Goal: Task Accomplishment & Management: Use online tool/utility

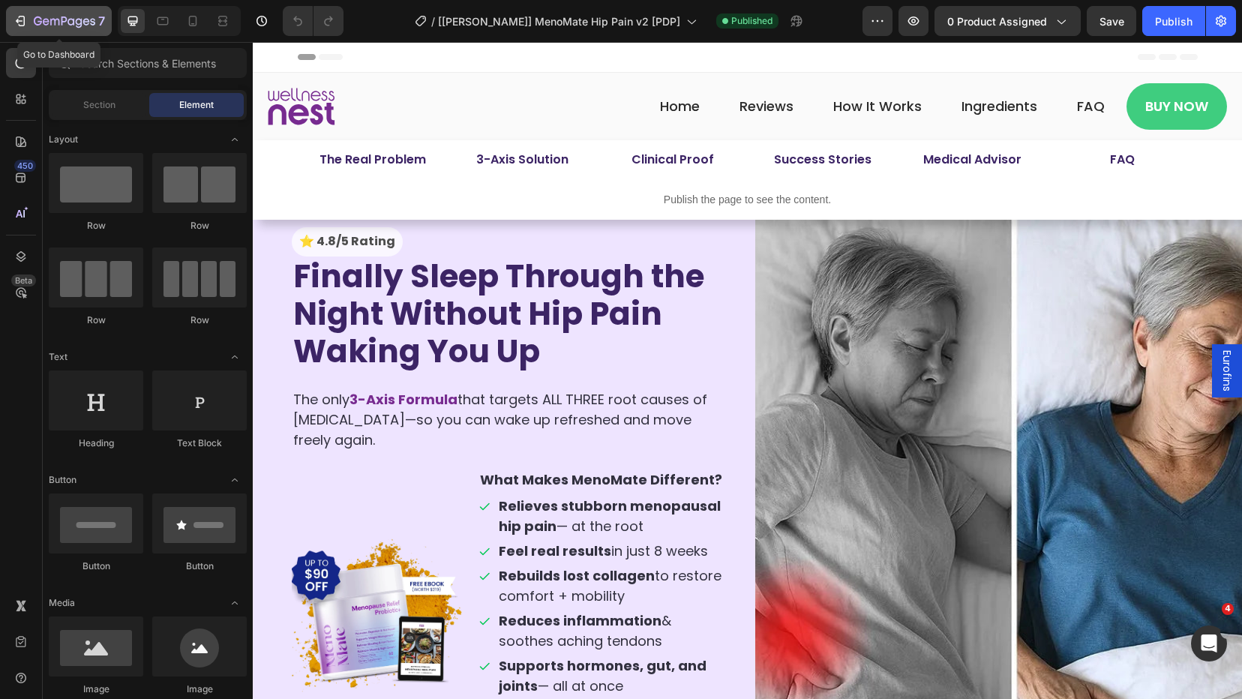
click at [41, 20] on icon "button" at bounding box center [38, 21] width 8 height 9
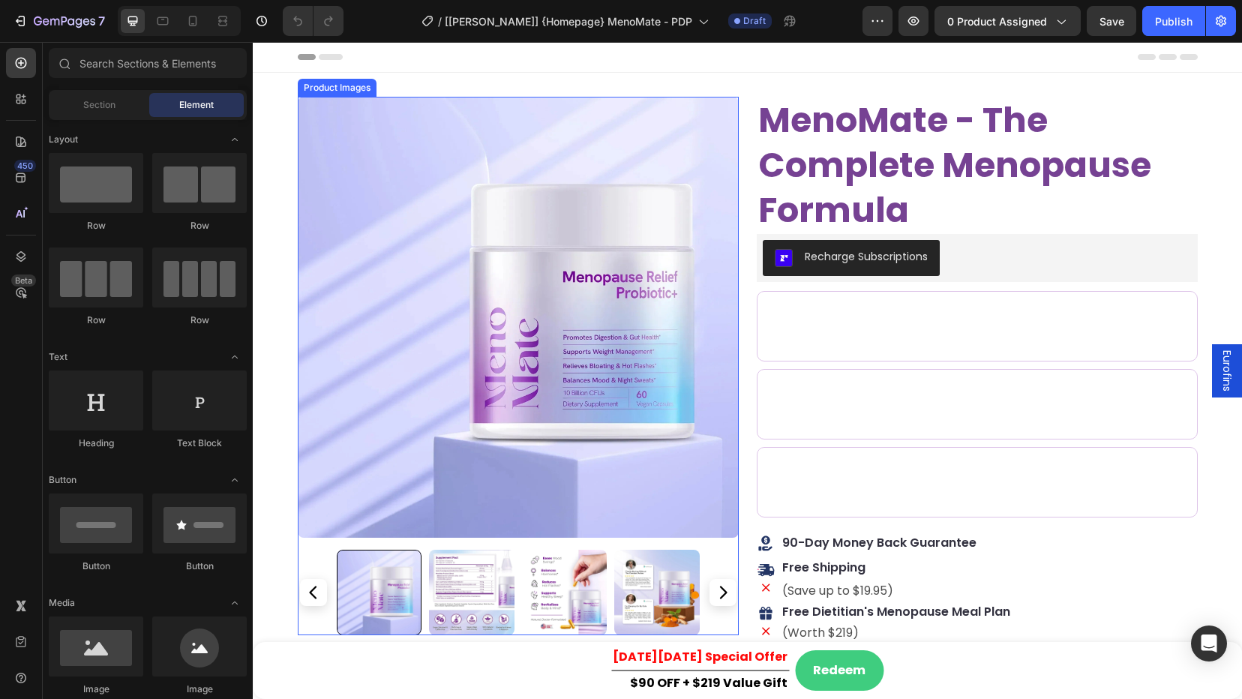
click at [579, 236] on img at bounding box center [518, 317] width 441 height 441
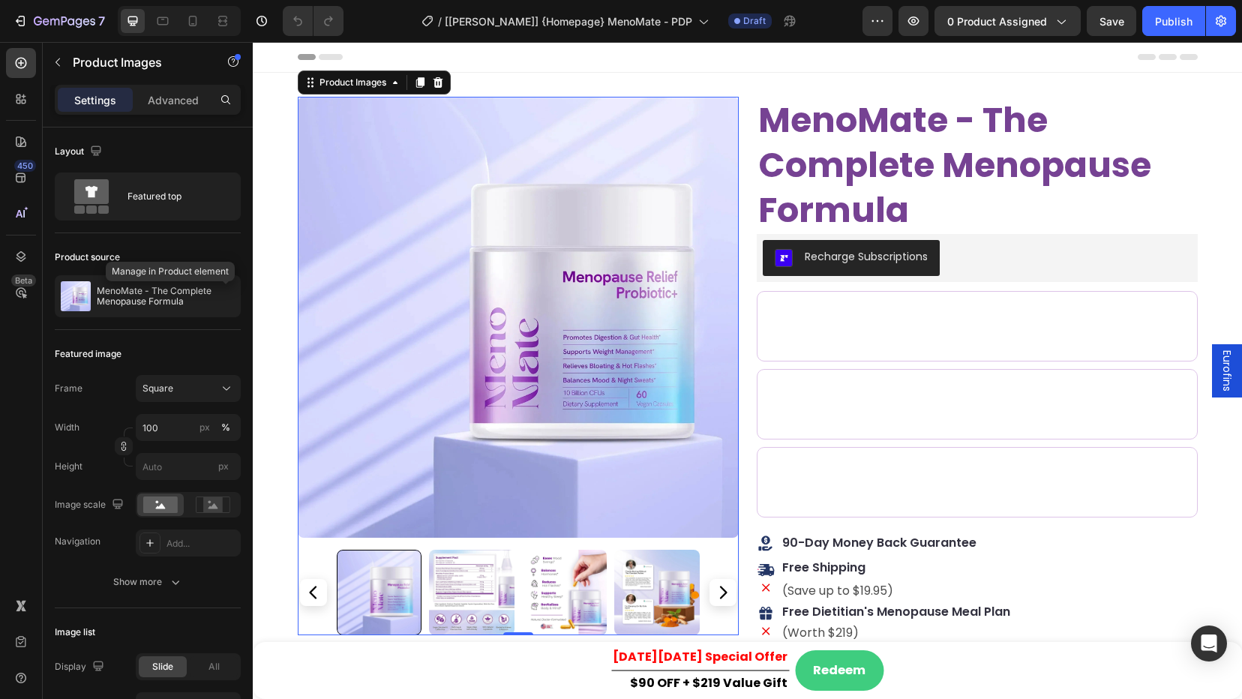
click at [0, 0] on icon "button" at bounding box center [0, 0] width 0 height 0
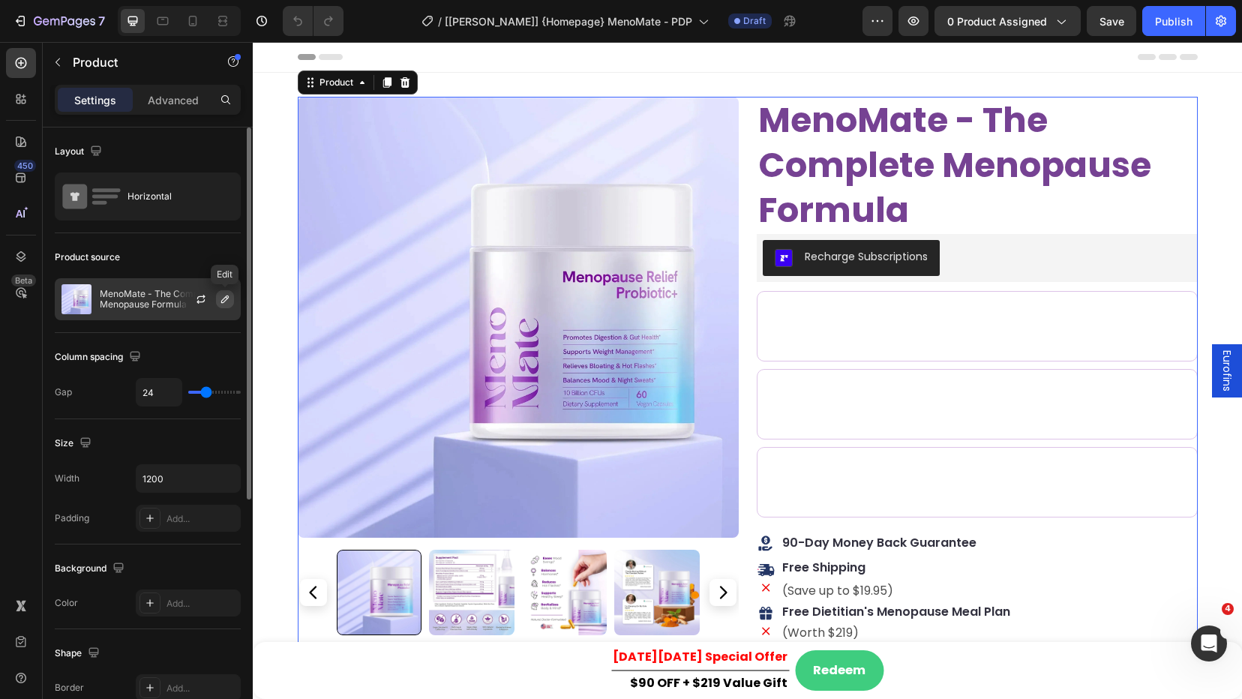
click at [224, 297] on icon "button" at bounding box center [225, 299] width 12 height 12
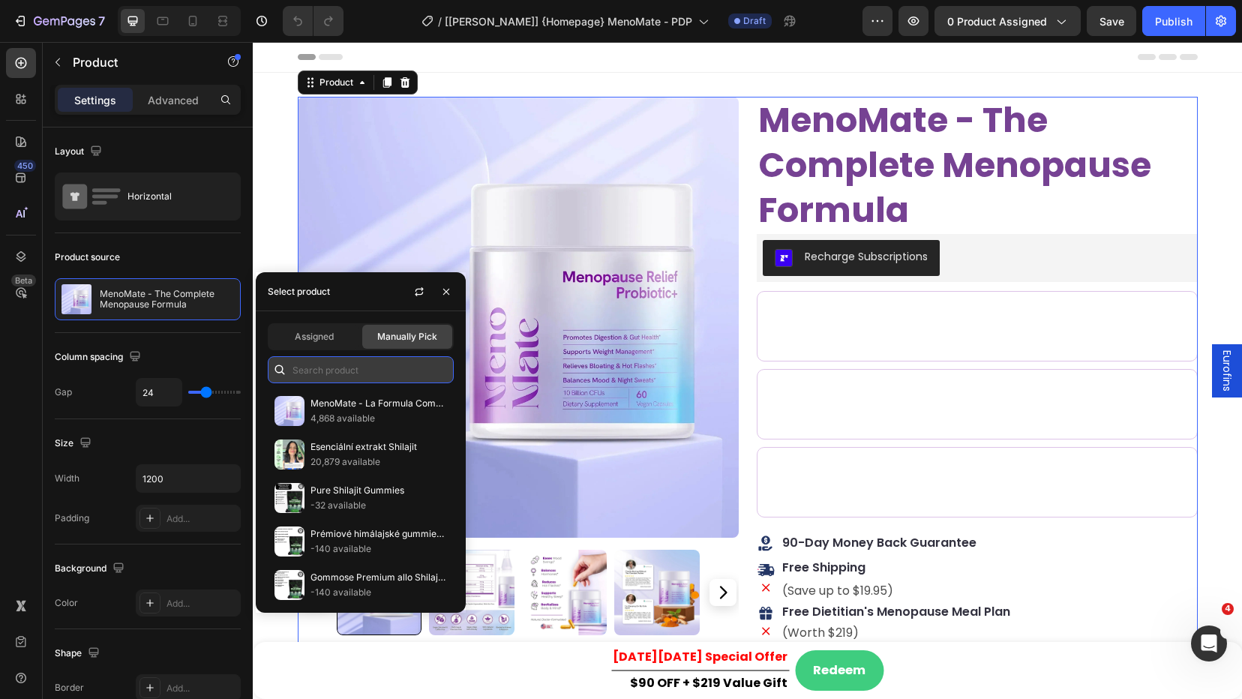
click at [371, 363] on input "text" at bounding box center [361, 369] width 186 height 27
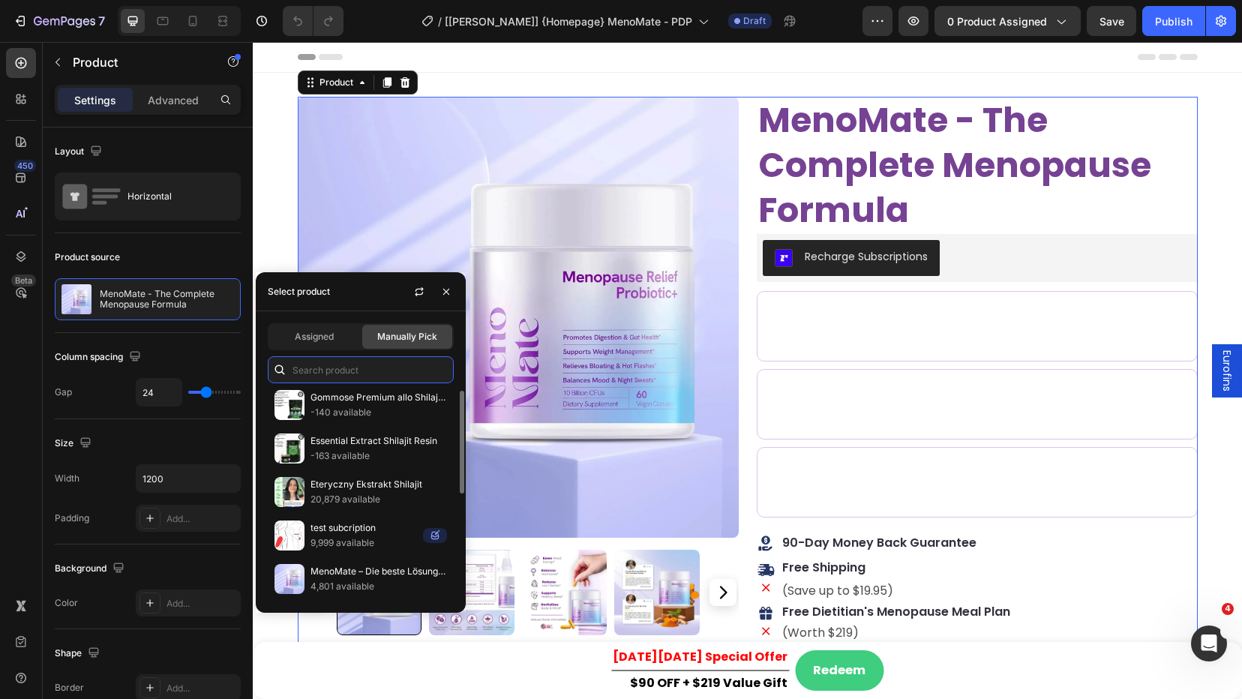
scroll to position [251, 0]
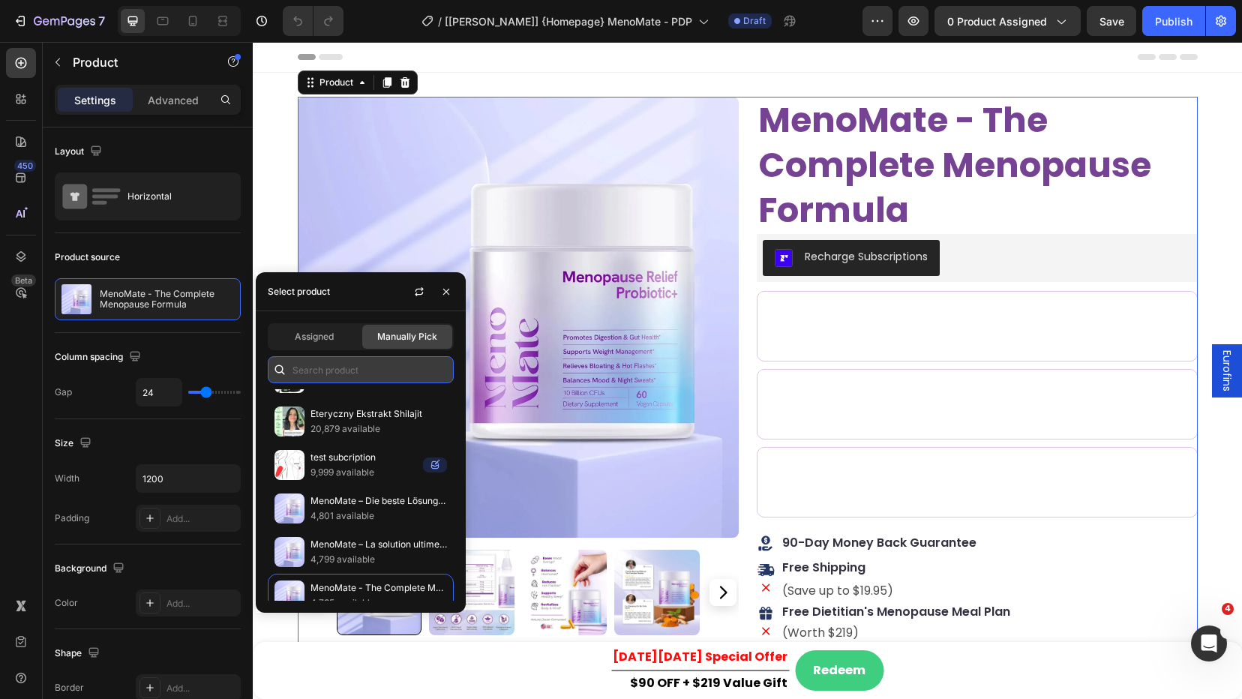
paste input "menomate - com"
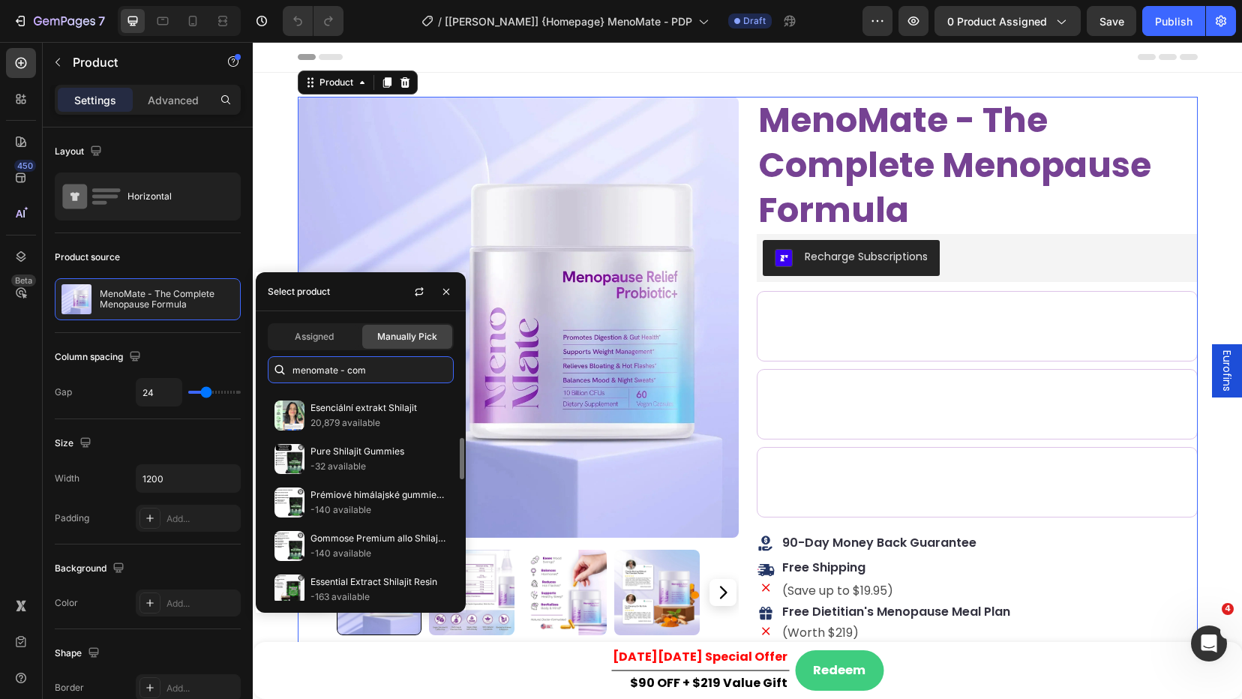
scroll to position [0, 0]
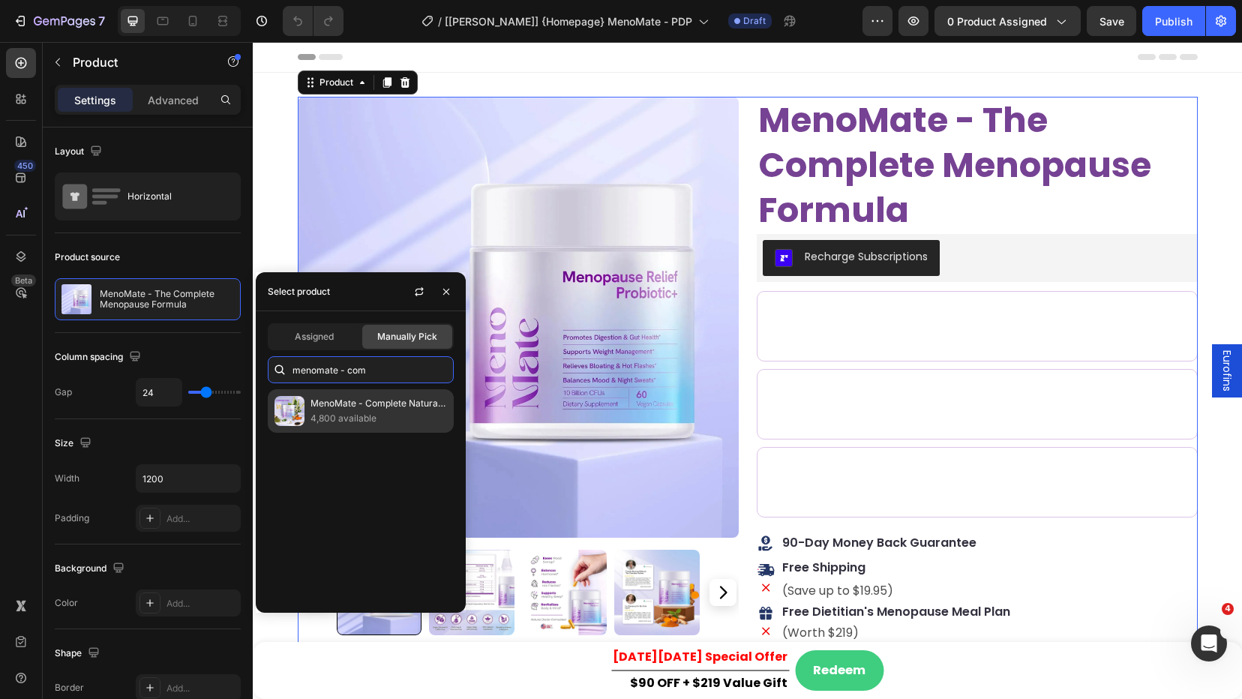
type input "menomate - com"
click at [389, 425] on p "4,800 available" at bounding box center [379, 418] width 137 height 15
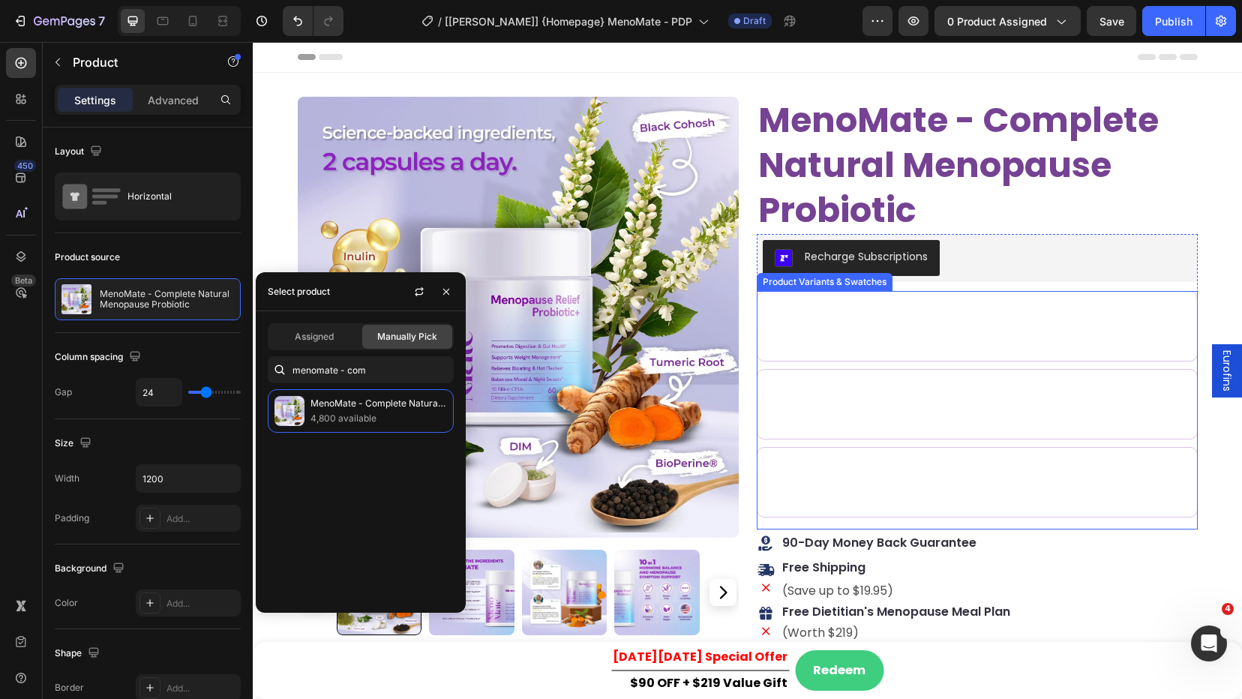
click at [851, 284] on div "Product Variants & Swatches" at bounding box center [825, 282] width 130 height 14
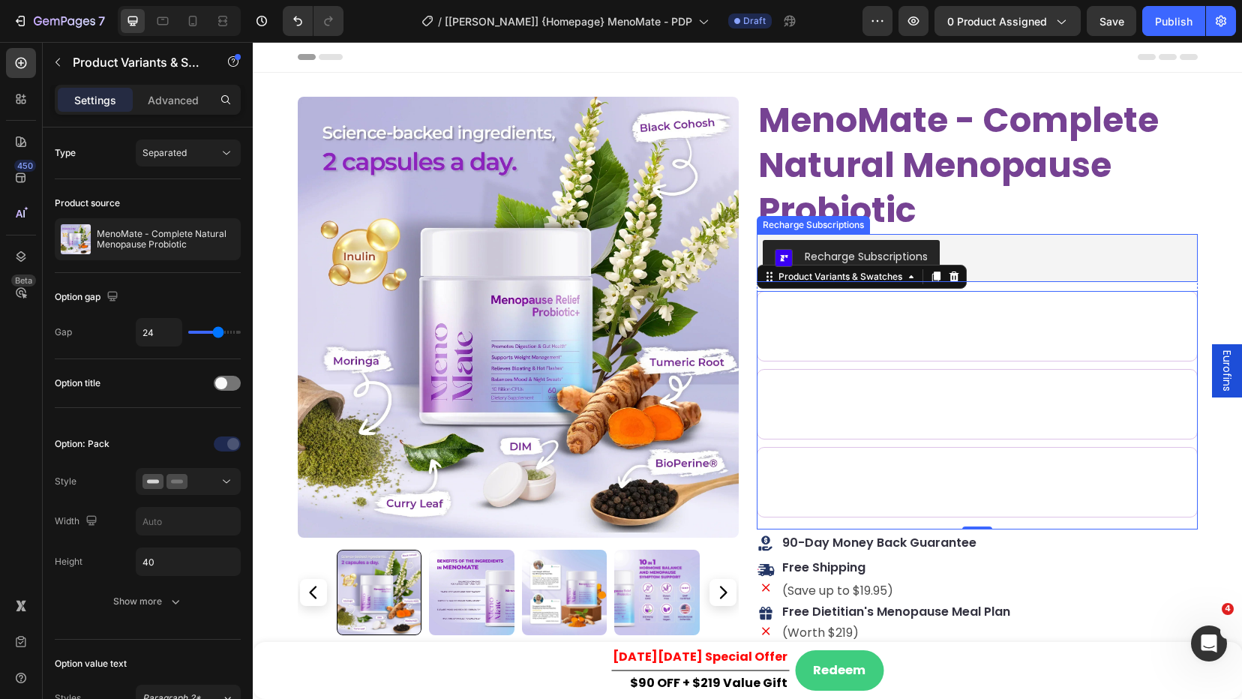
click at [989, 254] on div "Recharge Subscriptions" at bounding box center [977, 258] width 429 height 36
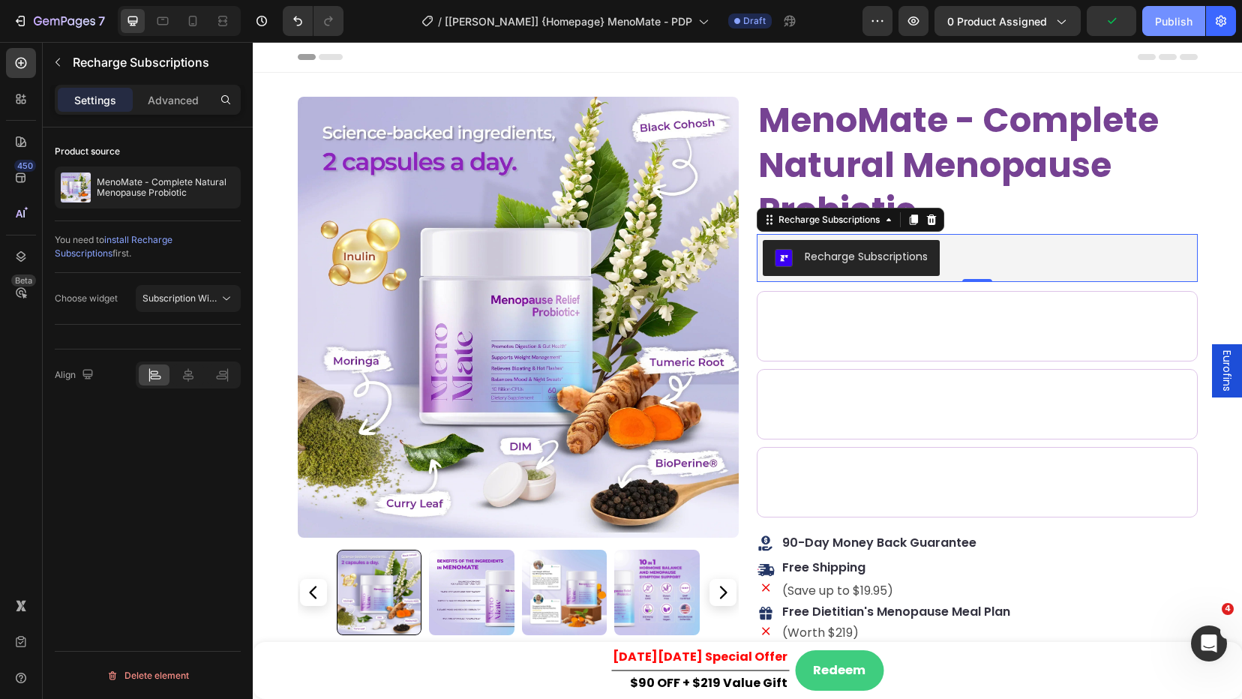
click at [1165, 26] on div "Publish" at bounding box center [1174, 22] width 38 height 16
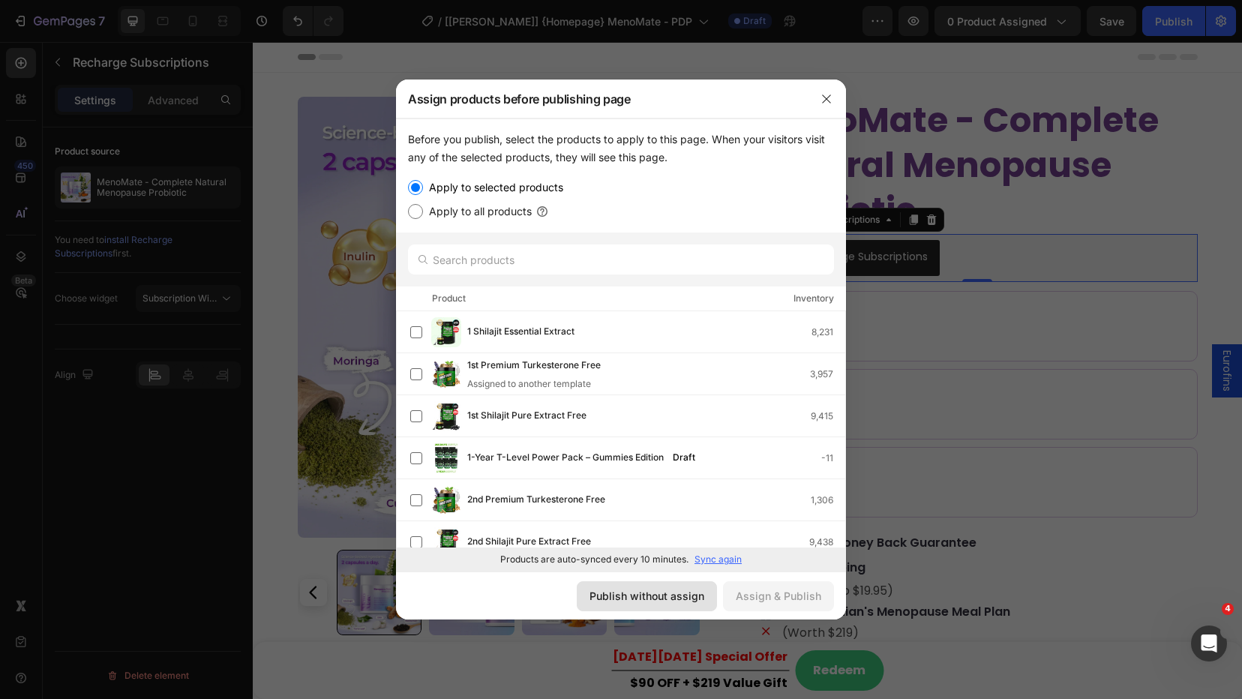
click at [644, 593] on div "Publish without assign" at bounding box center [647, 596] width 115 height 16
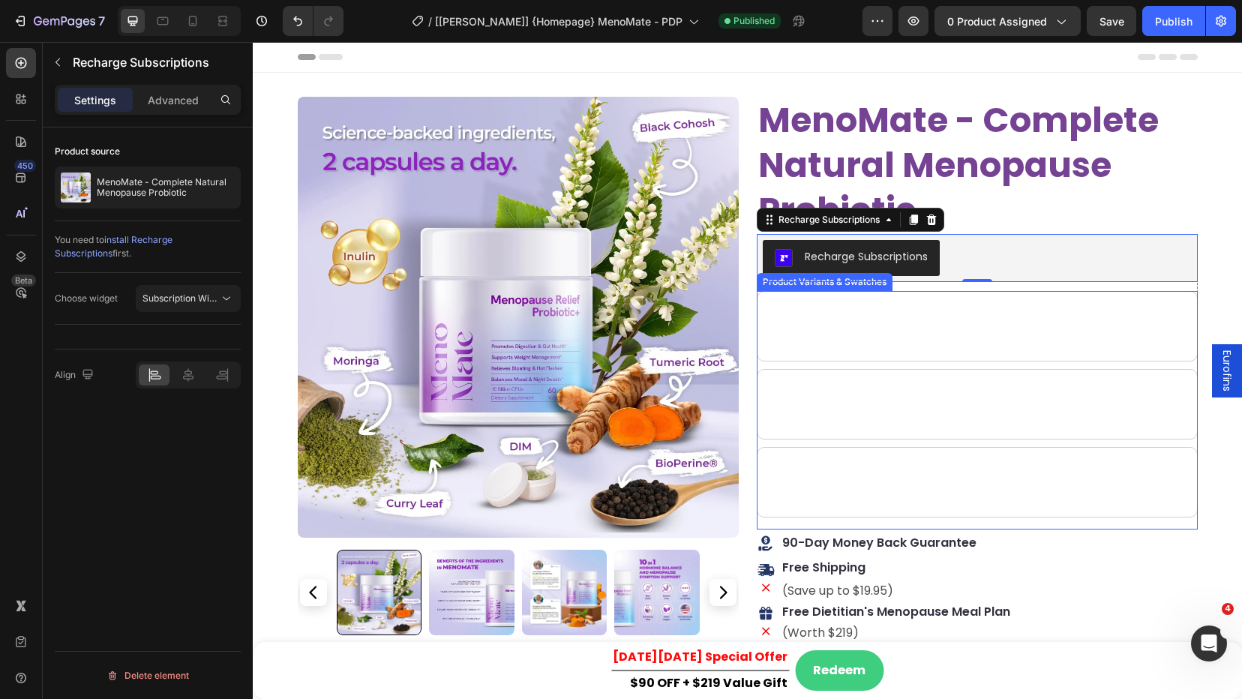
click at [851, 283] on div "Product Variants & Swatches" at bounding box center [825, 282] width 130 height 14
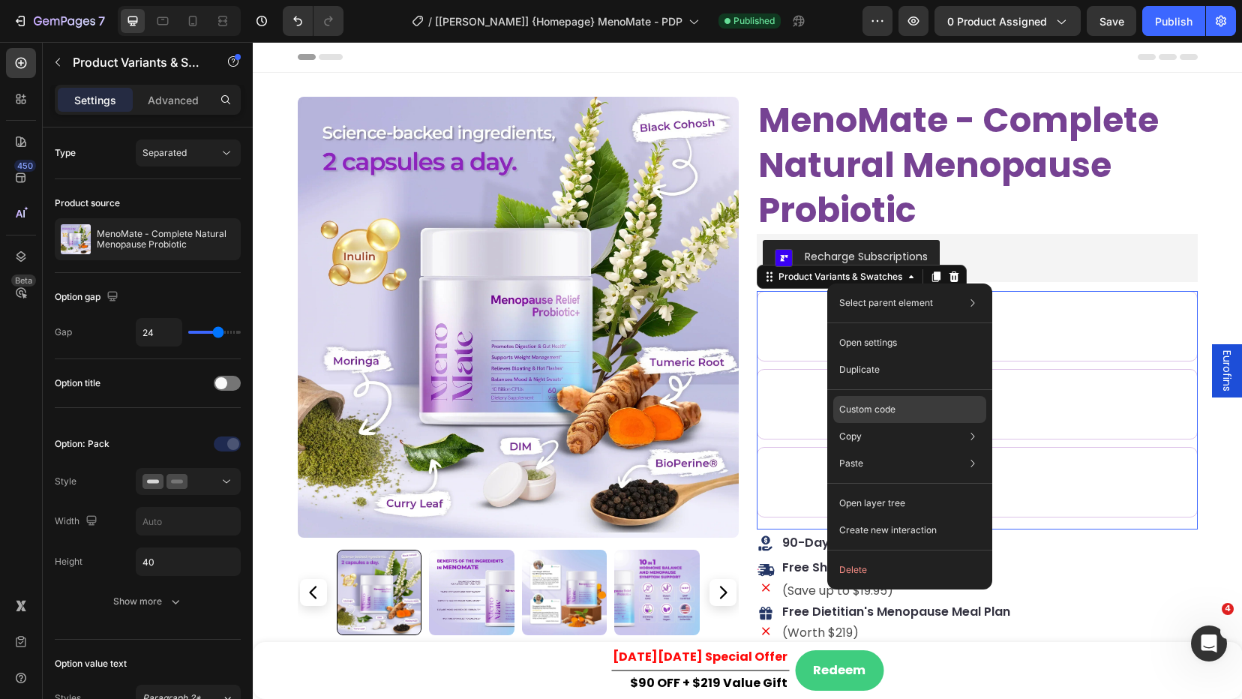
click at [873, 413] on p "Custom code" at bounding box center [867, 410] width 56 height 14
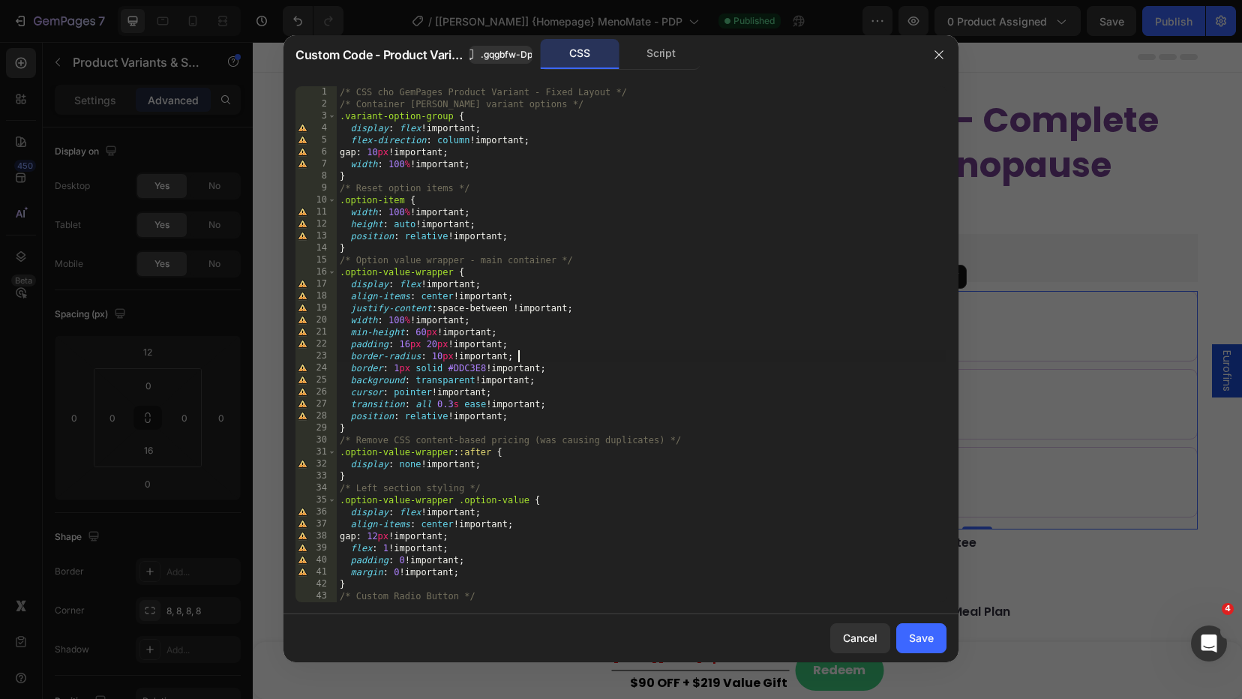
click at [554, 359] on div "/* CSS cho GemPages Product Variant - Fixed Layout */ /* Container [PERSON_NAME…" at bounding box center [642, 356] width 610 height 540
type textarea "} }"
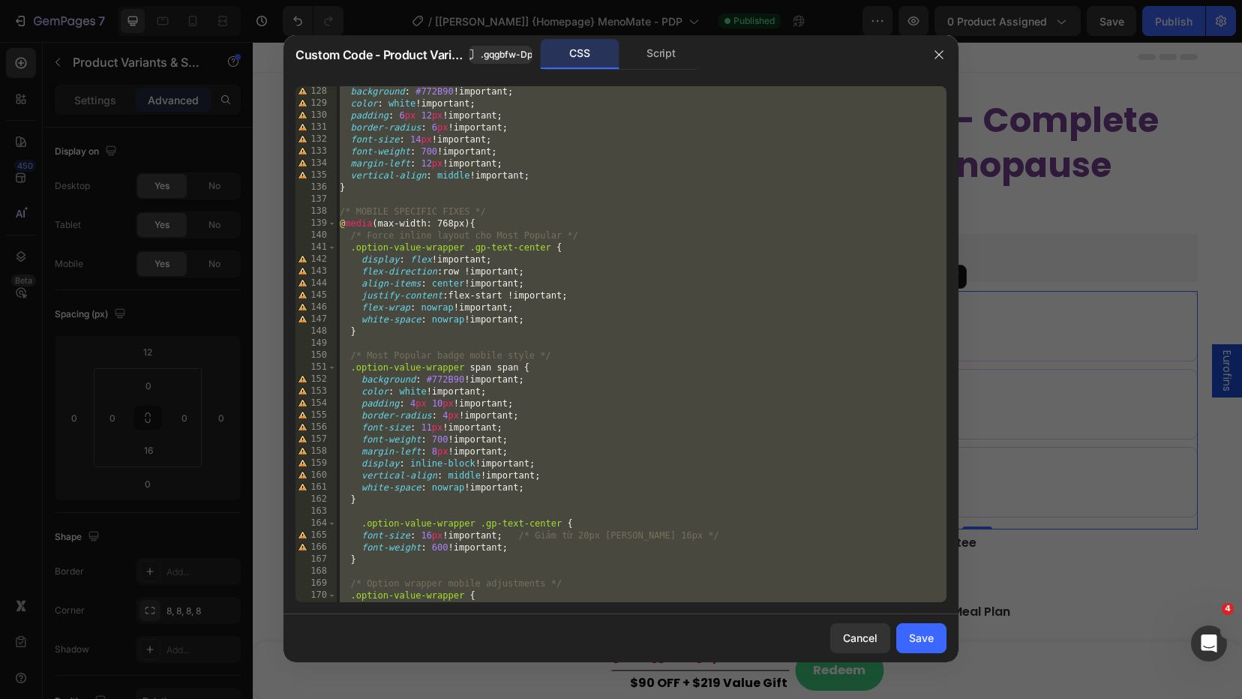
scroll to position [1860, 0]
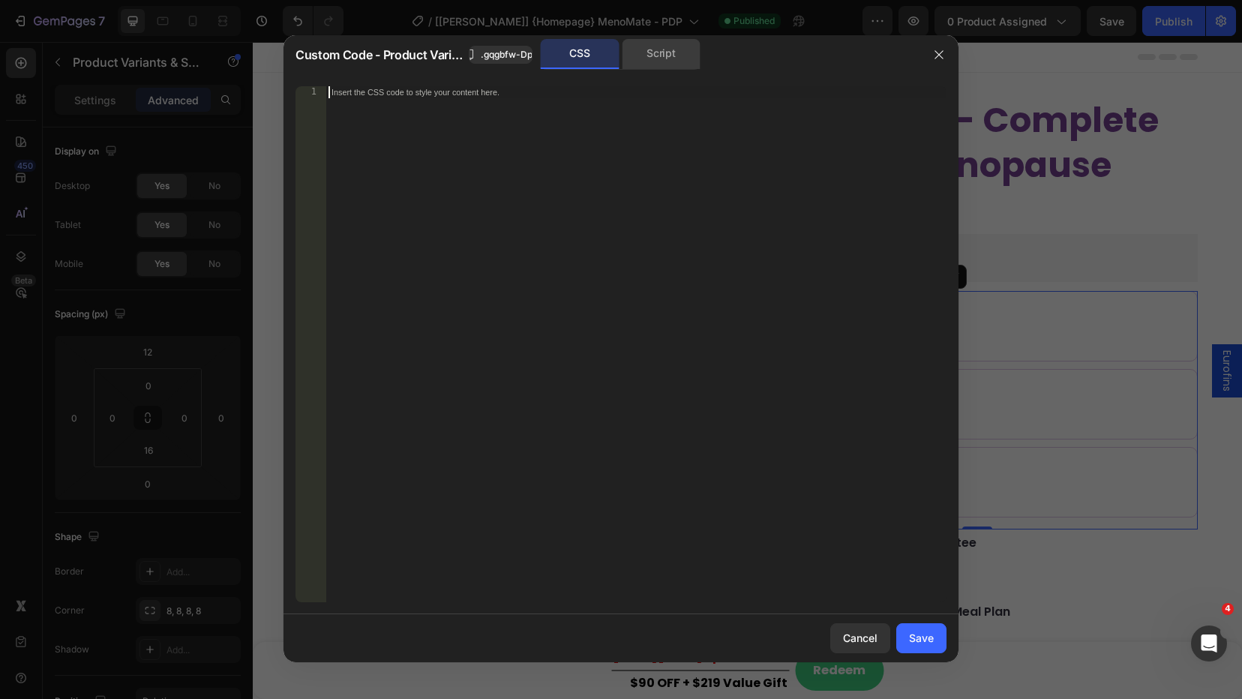
click at [649, 62] on div "Script" at bounding box center [661, 54] width 79 height 30
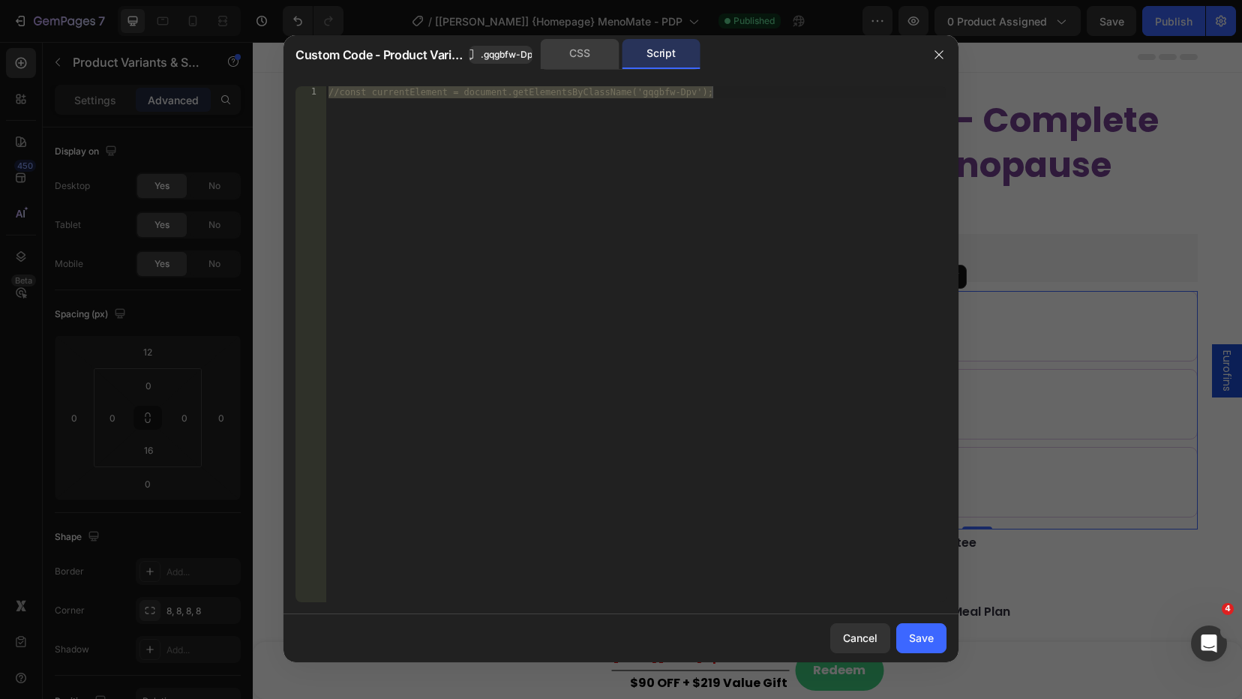
click at [599, 58] on div "CSS" at bounding box center [580, 54] width 79 height 30
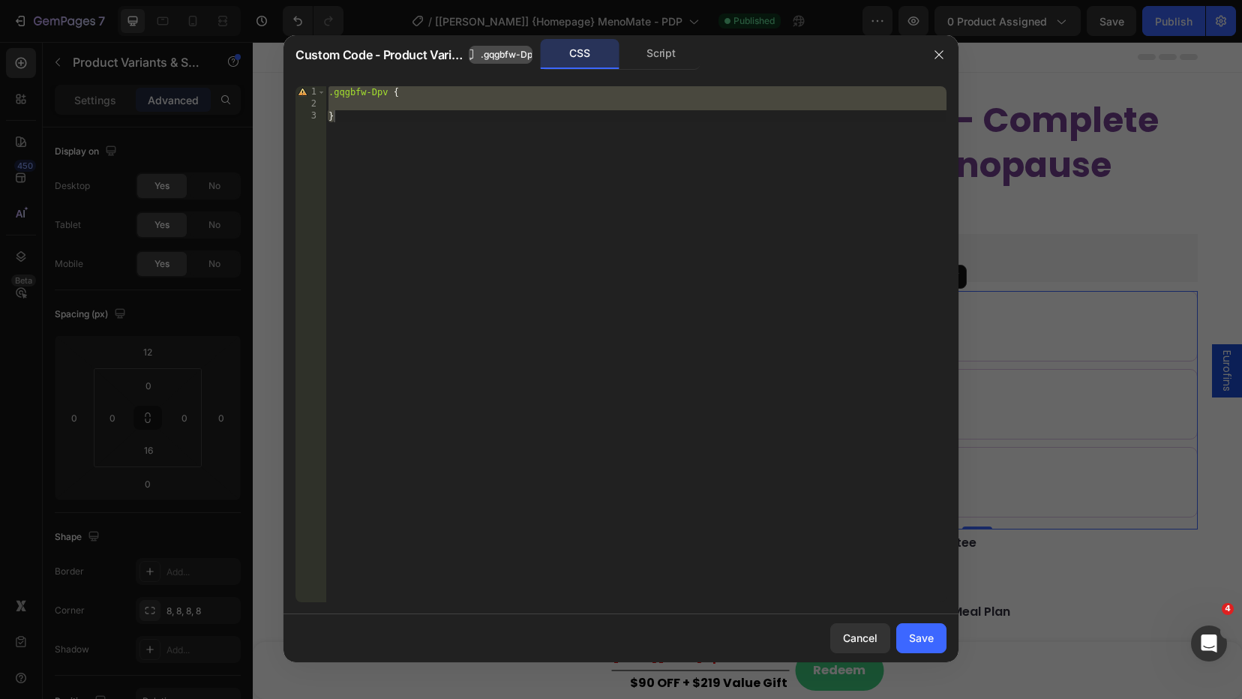
click at [519, 56] on span ".gqgbfw-Dpv" at bounding box center [509, 55] width 57 height 14
click at [572, 56] on div "CSS" at bounding box center [580, 54] width 79 height 30
drag, startPoint x: 929, startPoint y: 635, endPoint x: 706, endPoint y: 410, distance: 316.7
click at [929, 635] on div "Save" at bounding box center [921, 638] width 25 height 16
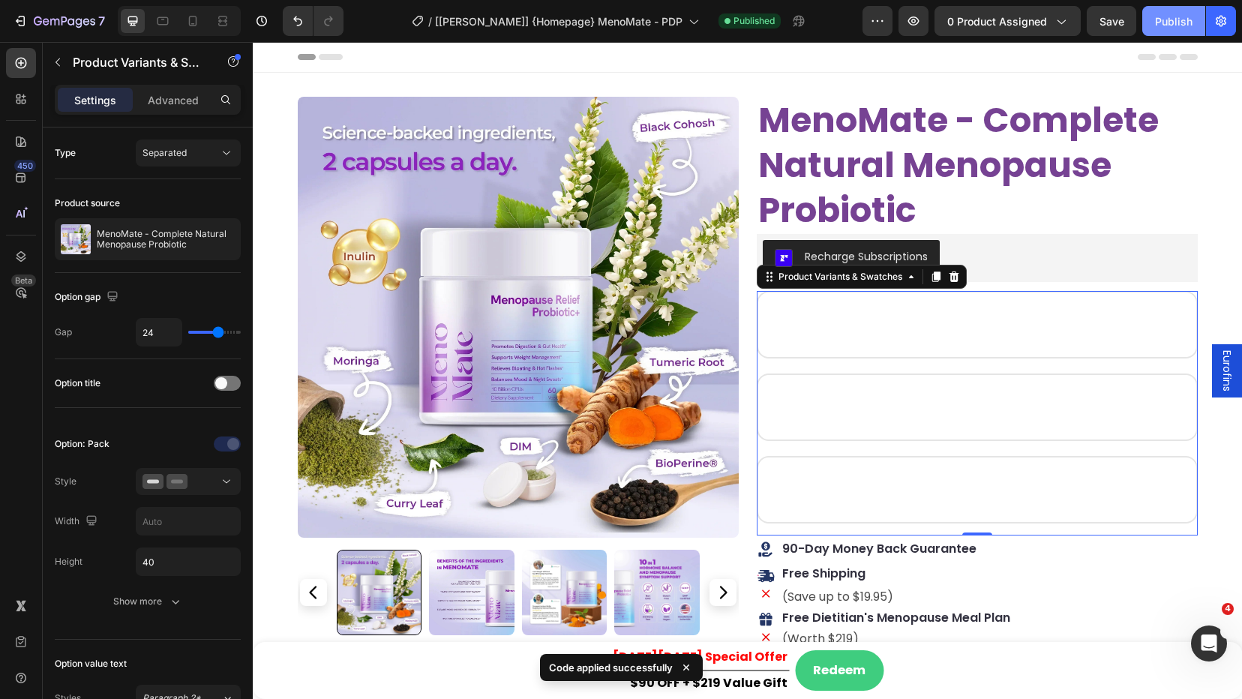
click at [1162, 16] on div "Publish" at bounding box center [1174, 22] width 38 height 16
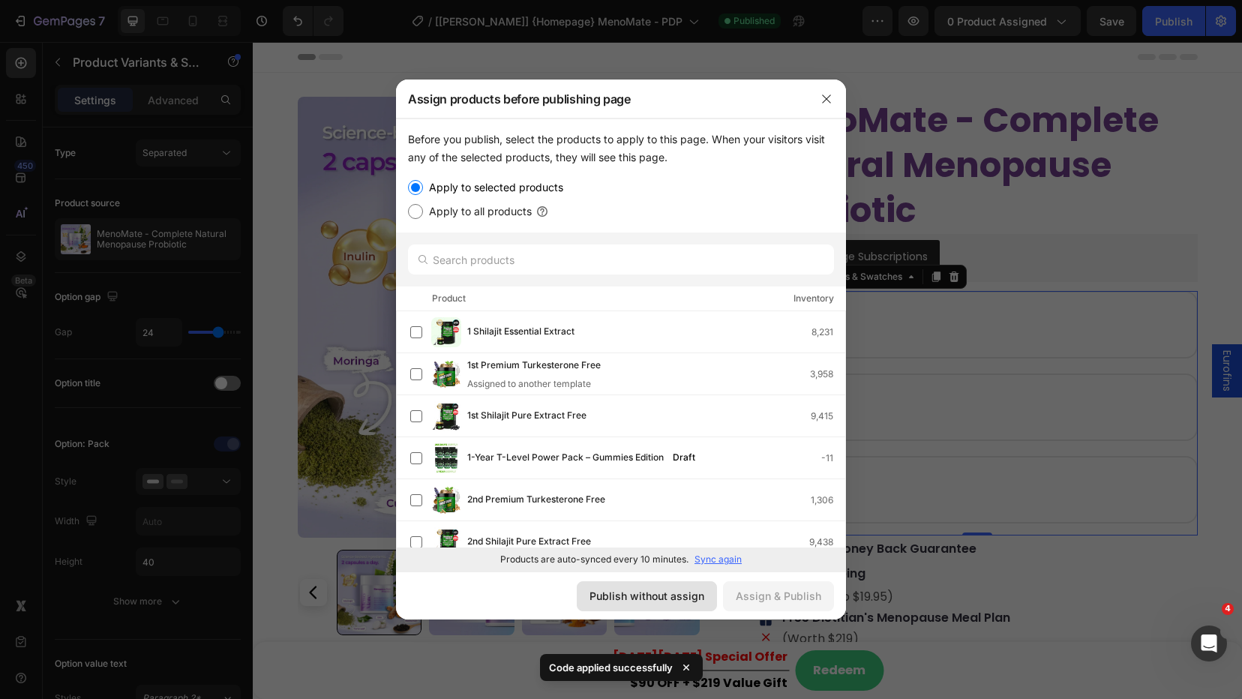
drag, startPoint x: 660, startPoint y: 593, endPoint x: 415, endPoint y: 539, distance: 251.3
click at [660, 593] on div "Publish without assign" at bounding box center [647, 596] width 115 height 16
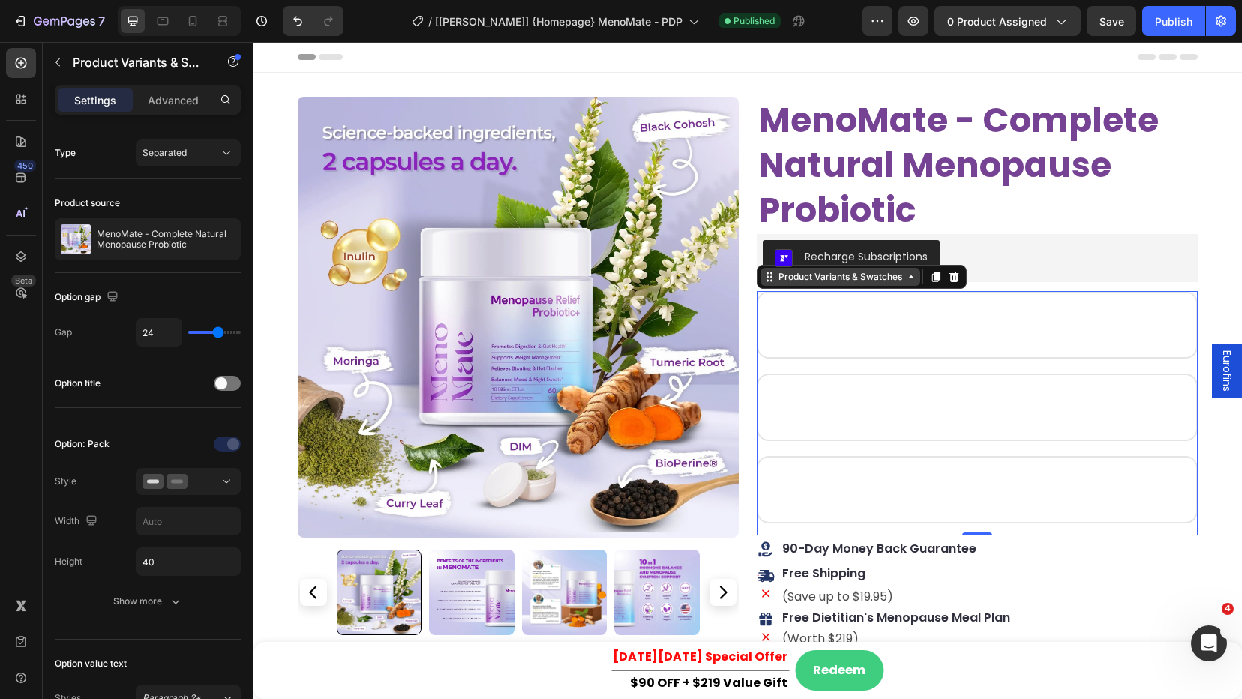
click at [812, 281] on div "Product Variants & Swatches" at bounding box center [841, 277] width 130 height 14
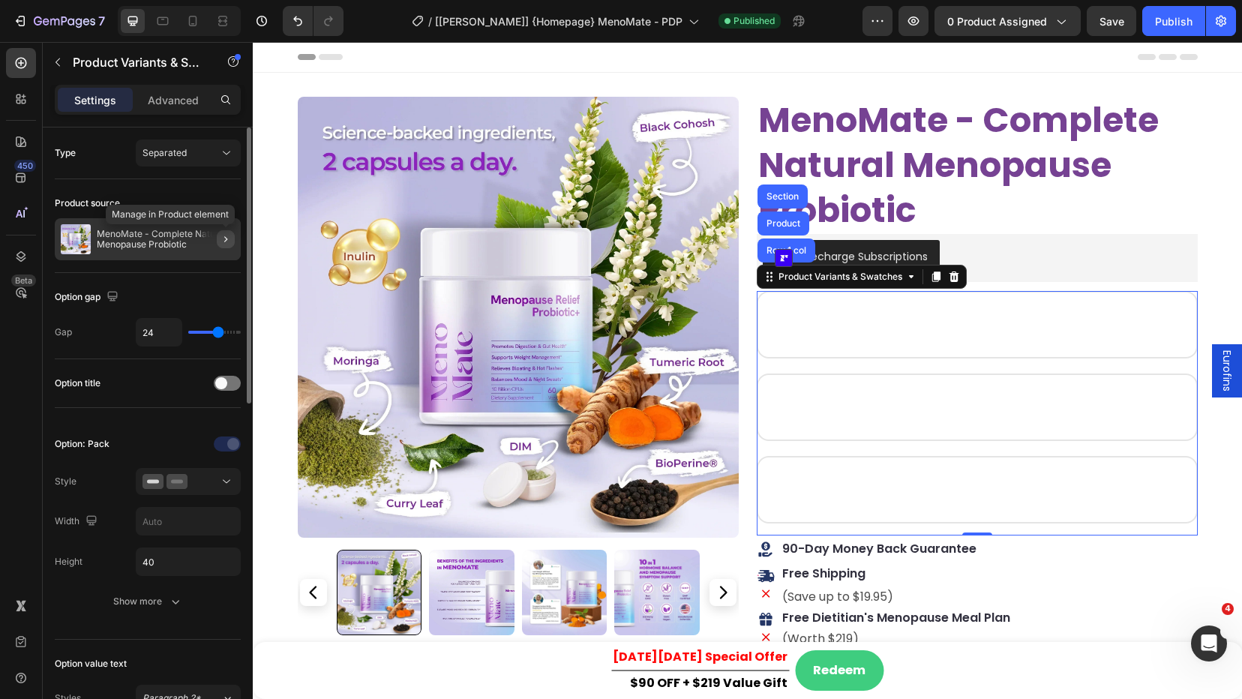
drag, startPoint x: 226, startPoint y: 237, endPoint x: 71, endPoint y: 152, distance: 177.3
click at [226, 237] on icon "button" at bounding box center [226, 239] width 12 height 12
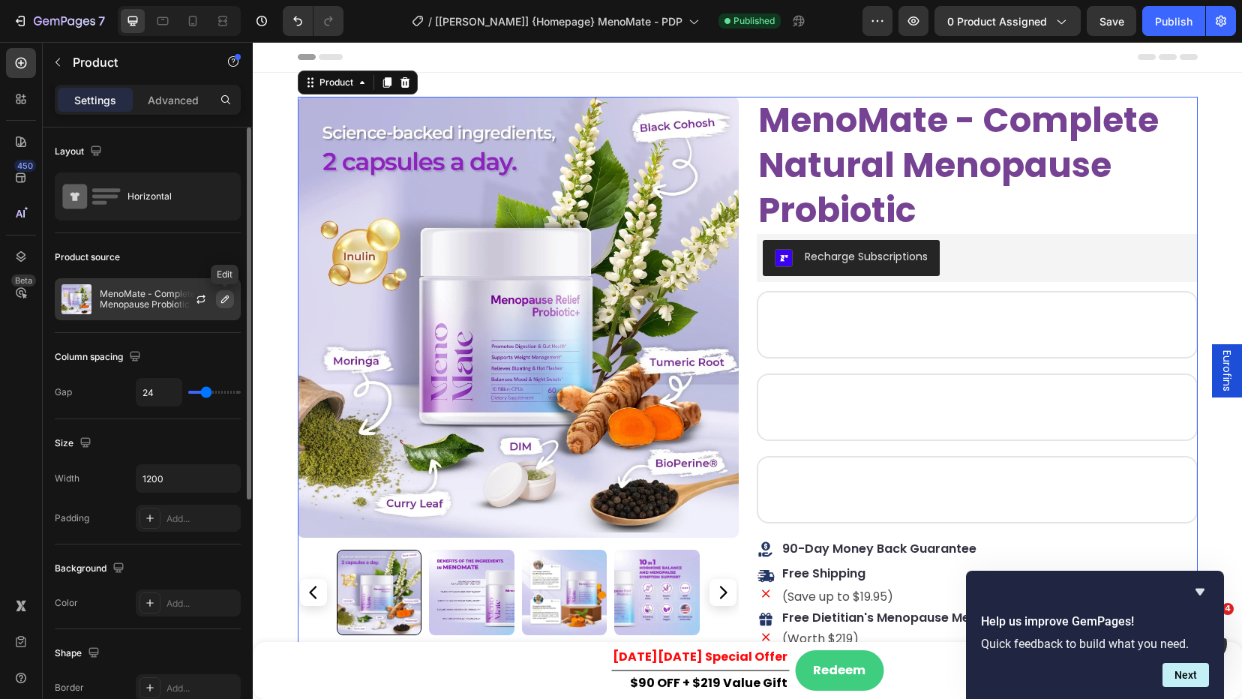
click at [224, 299] on icon "button" at bounding box center [225, 299] width 12 height 12
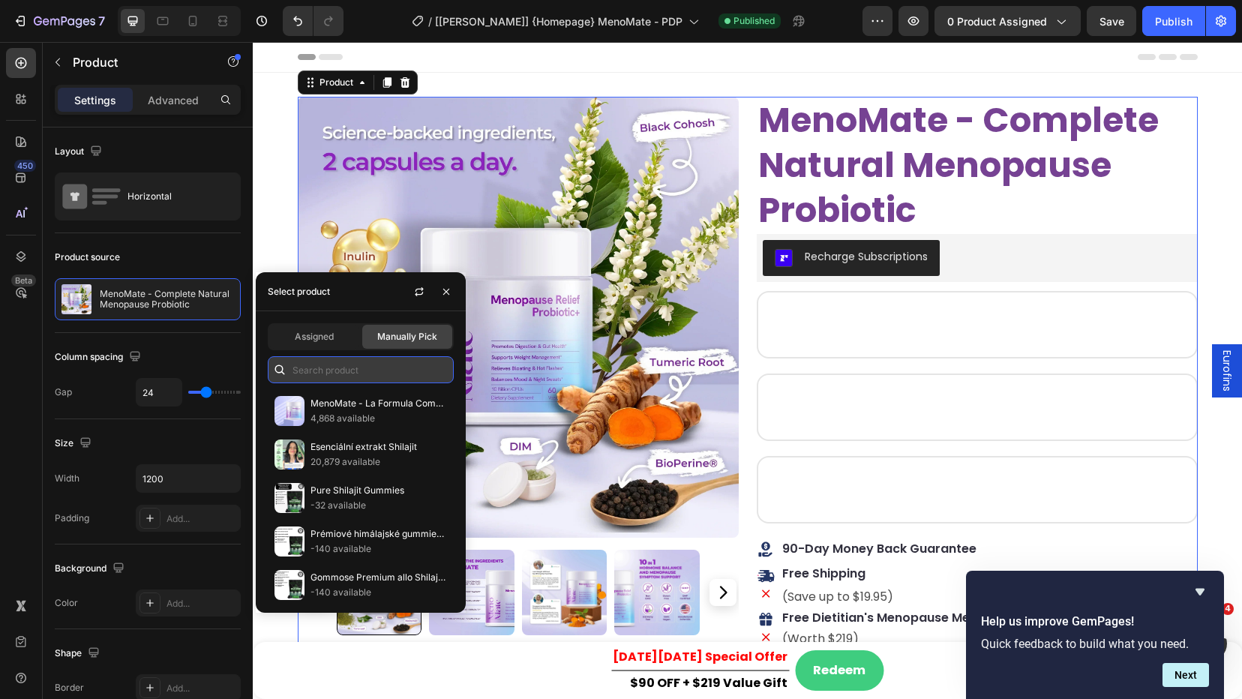
click at [336, 365] on input "text" at bounding box center [361, 369] width 186 height 27
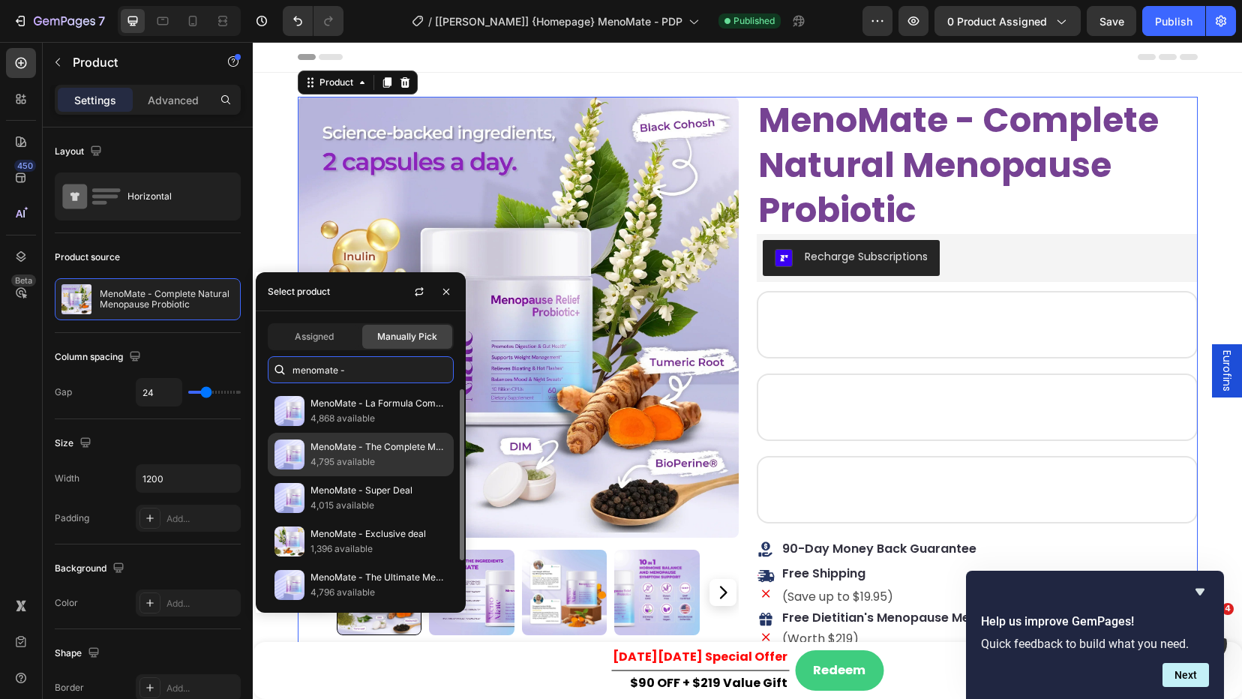
type input "menomate -"
click at [391, 460] on p "4,795 available" at bounding box center [379, 462] width 137 height 15
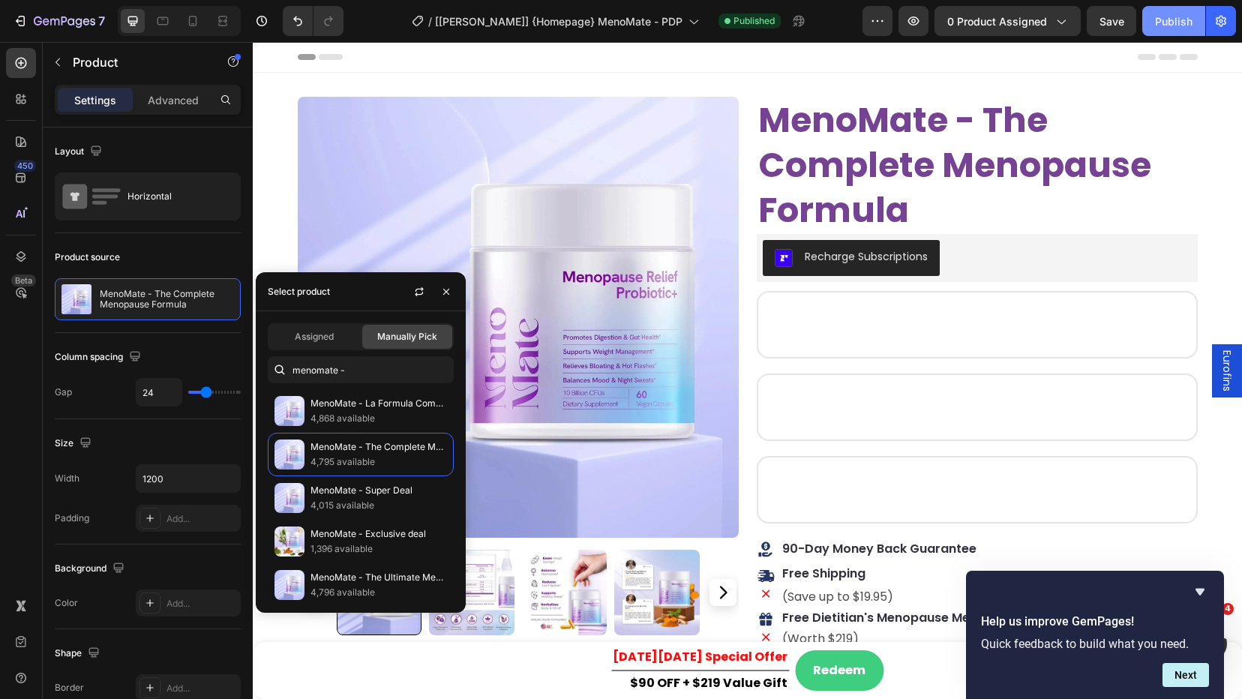
click at [1161, 14] on div "Publish" at bounding box center [1174, 22] width 38 height 16
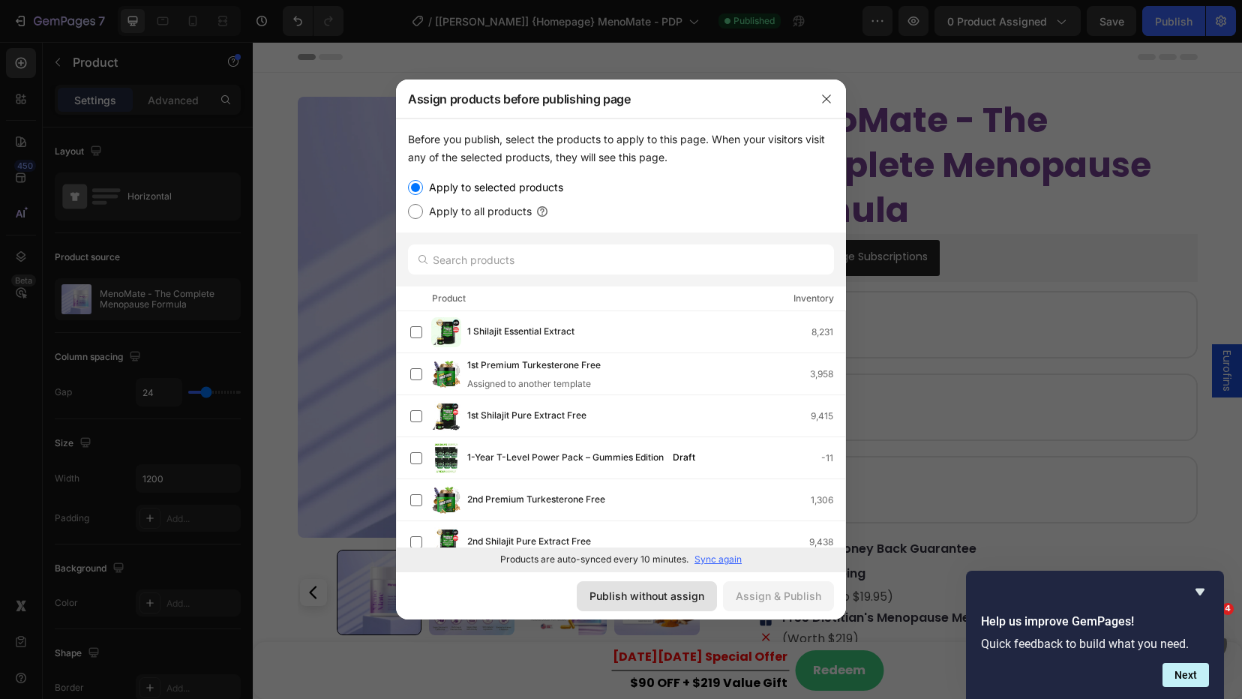
click at [683, 593] on div "Publish without assign" at bounding box center [647, 596] width 115 height 16
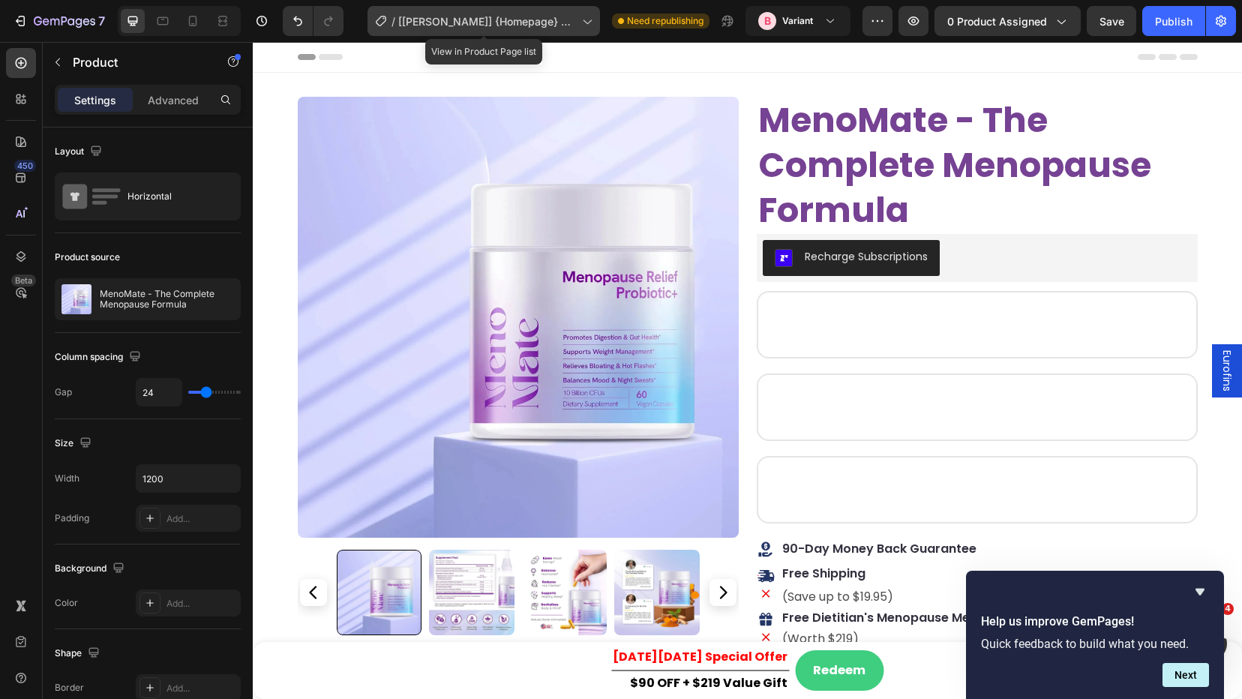
click at [465, 20] on span "[[PERSON_NAME]] {Homepage} MenoMate - PDP" at bounding box center [487, 22] width 178 height 16
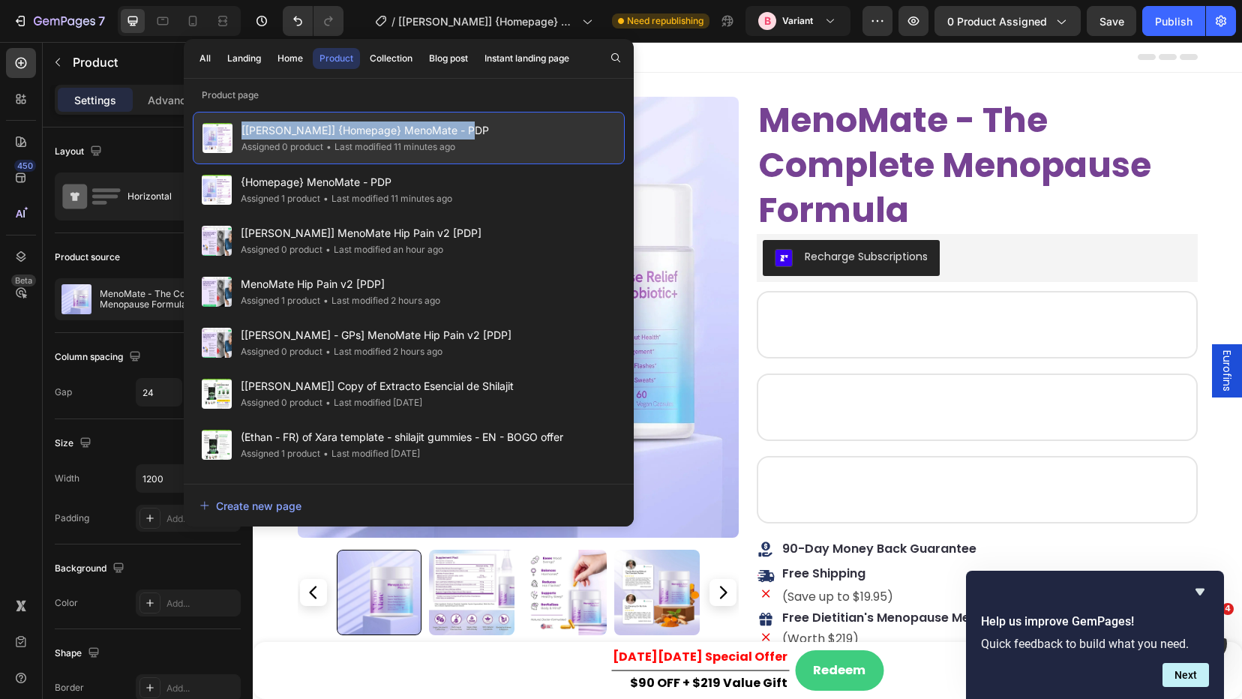
copy span "[[PERSON_NAME]] {Homepage} MenoMate - PDP"
drag, startPoint x: 508, startPoint y: 126, endPoint x: 244, endPoint y: 129, distance: 264.1
click at [243, 129] on div "[[PERSON_NAME]] {Homepage} MenoMate - PDP Assigned 0 product • Last modified 11…" at bounding box center [409, 138] width 432 height 53
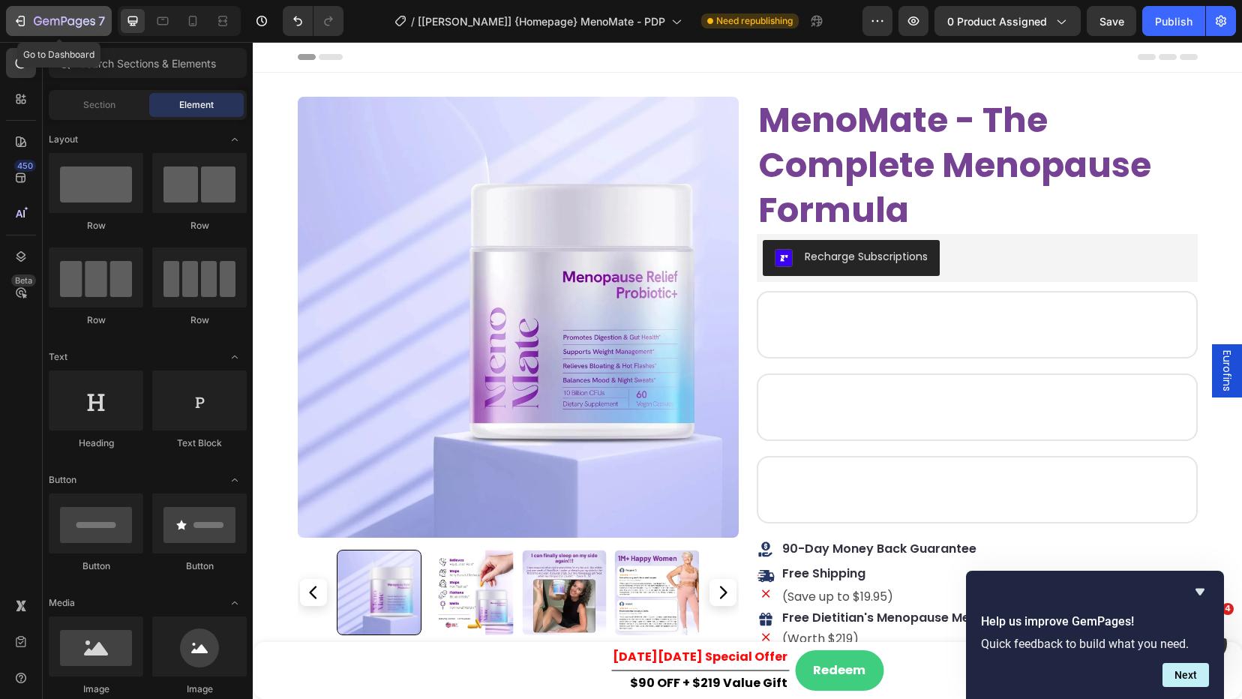
click at [76, 23] on icon "button" at bounding box center [79, 23] width 7 height 10
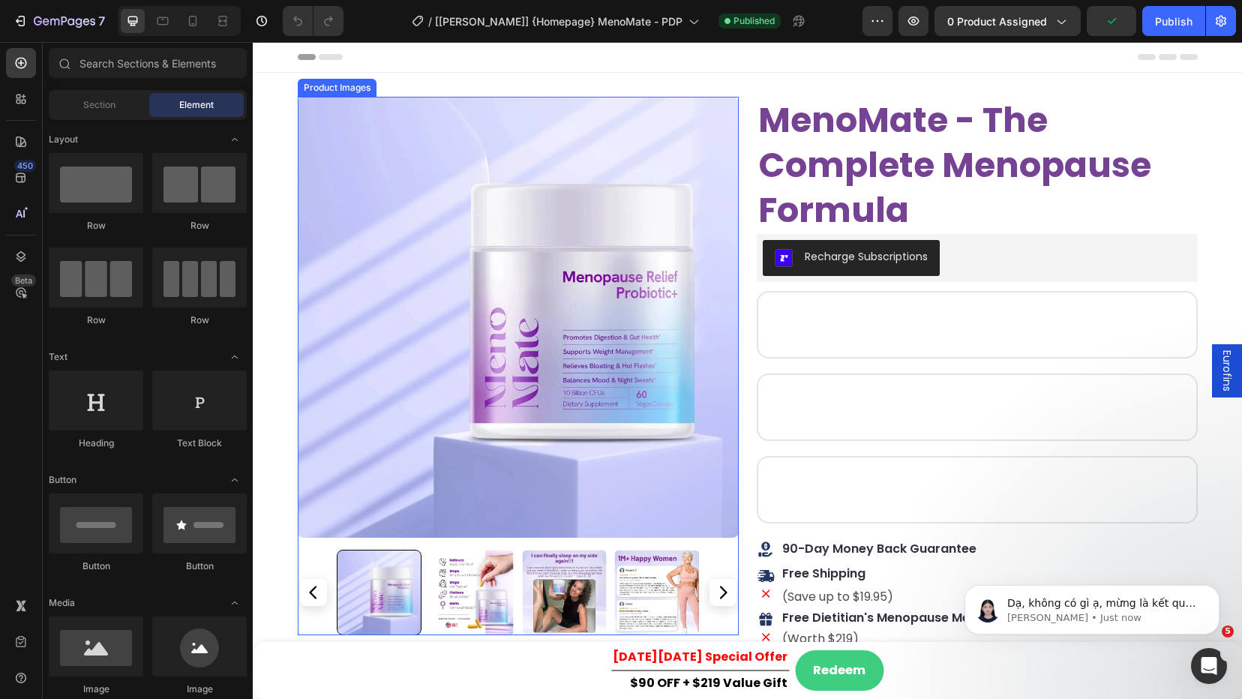
scroll to position [53, 0]
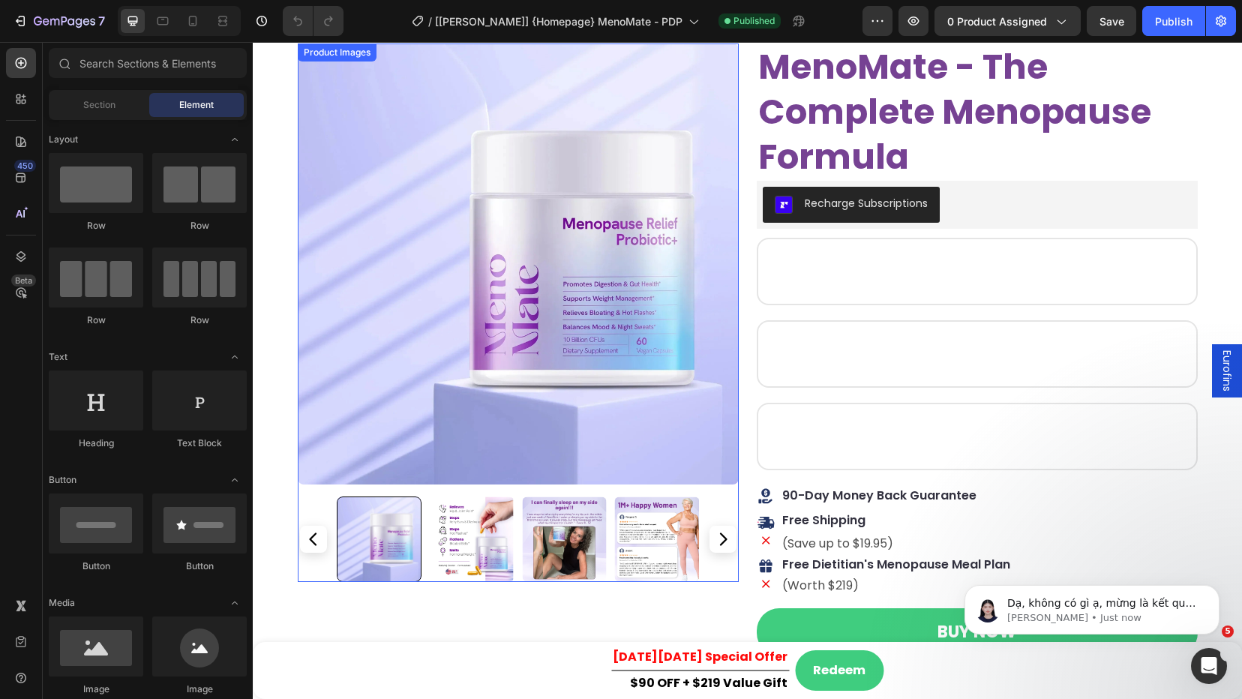
click at [691, 227] on img at bounding box center [518, 264] width 441 height 441
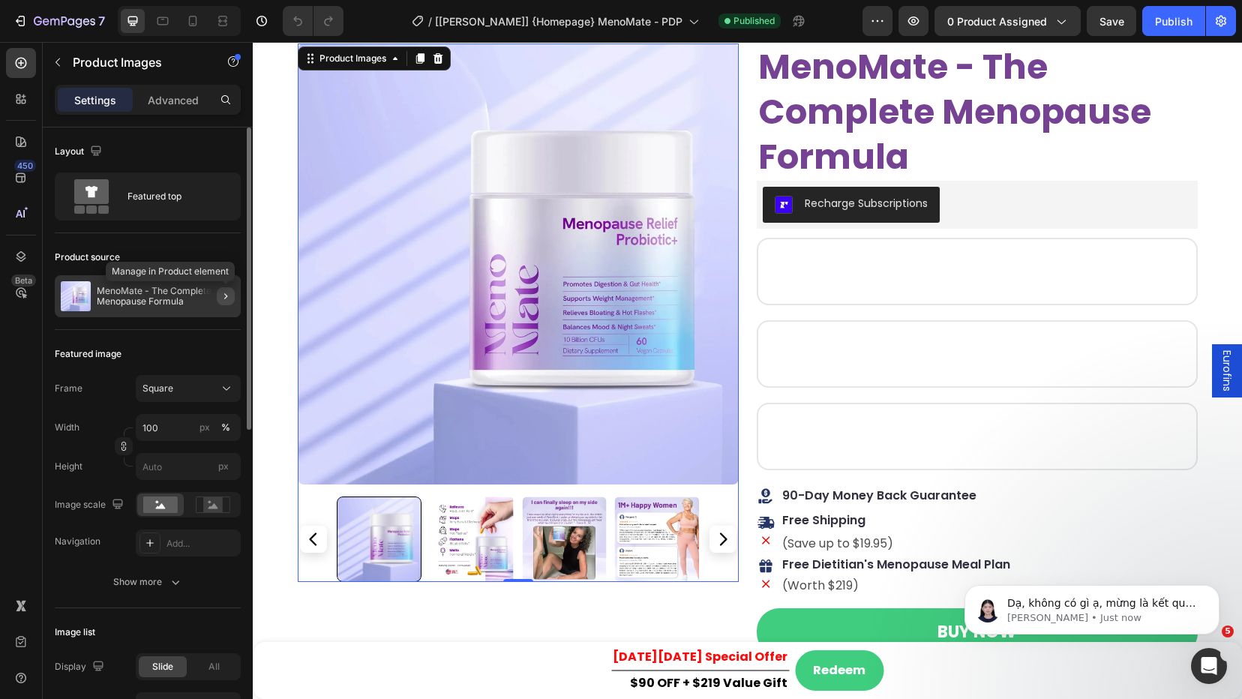
drag, startPoint x: 227, startPoint y: 296, endPoint x: 107, endPoint y: 266, distance: 123.7
click at [227, 296] on icon "button" at bounding box center [225, 296] width 3 height 6
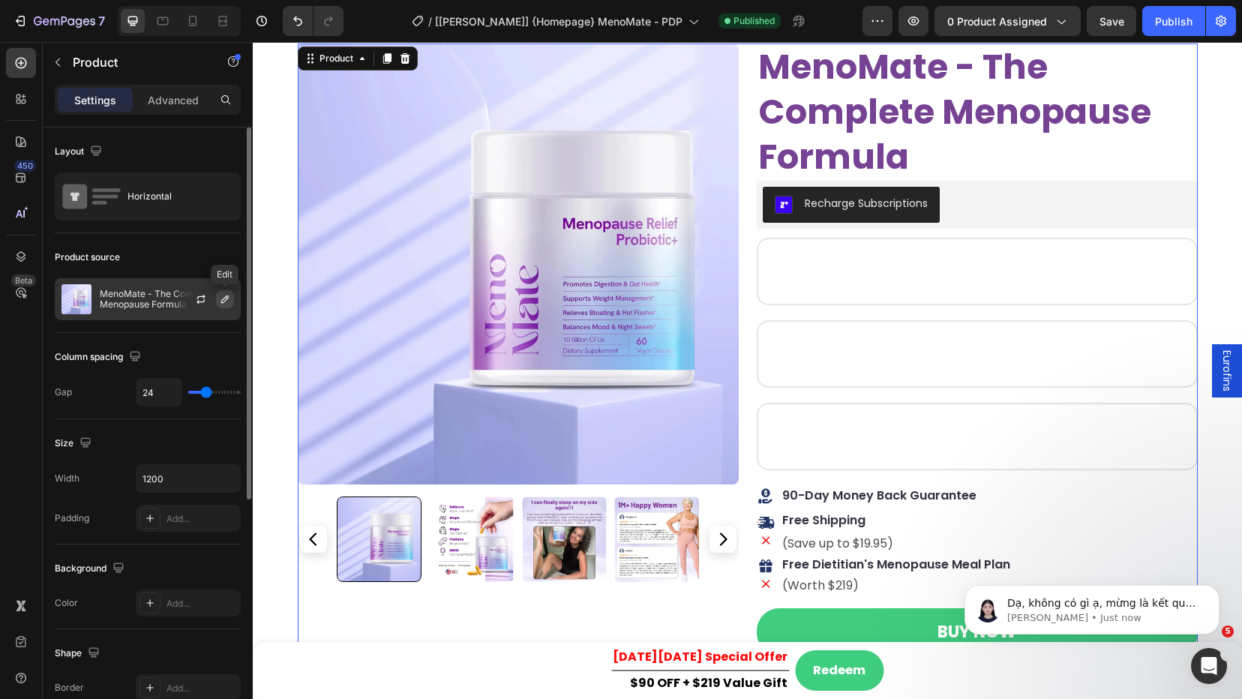
click at [221, 296] on icon "button" at bounding box center [225, 299] width 12 height 12
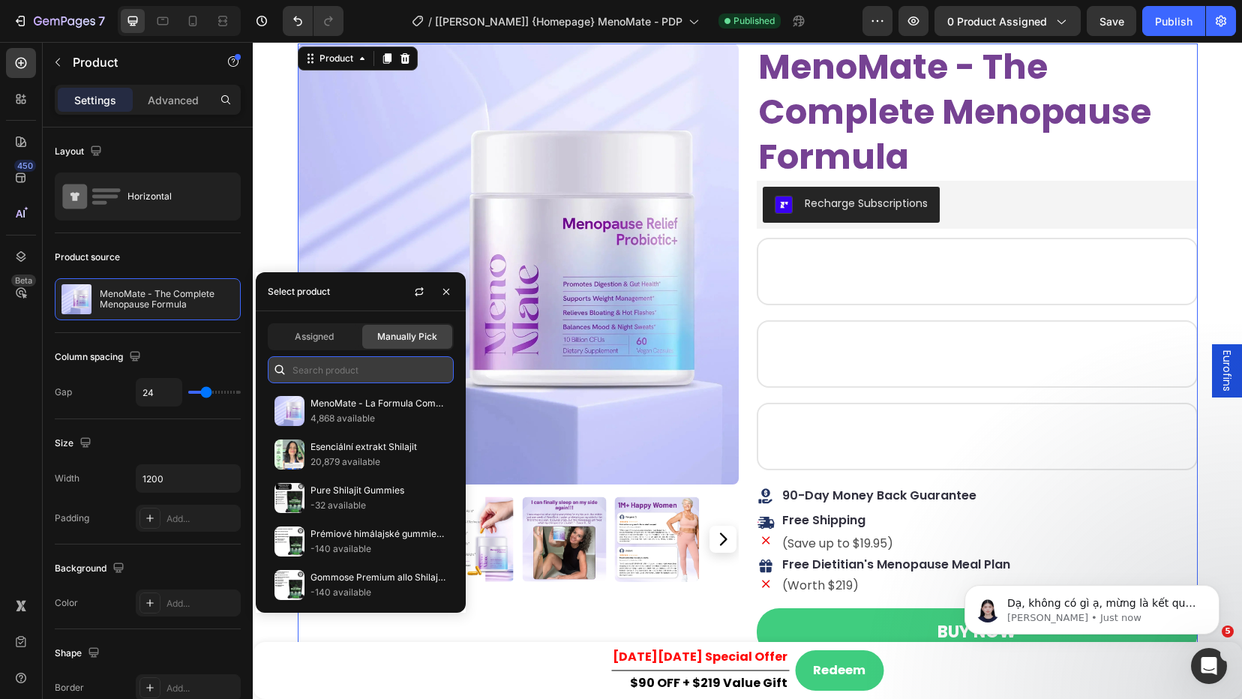
click at [354, 369] on input "text" at bounding box center [361, 369] width 186 height 27
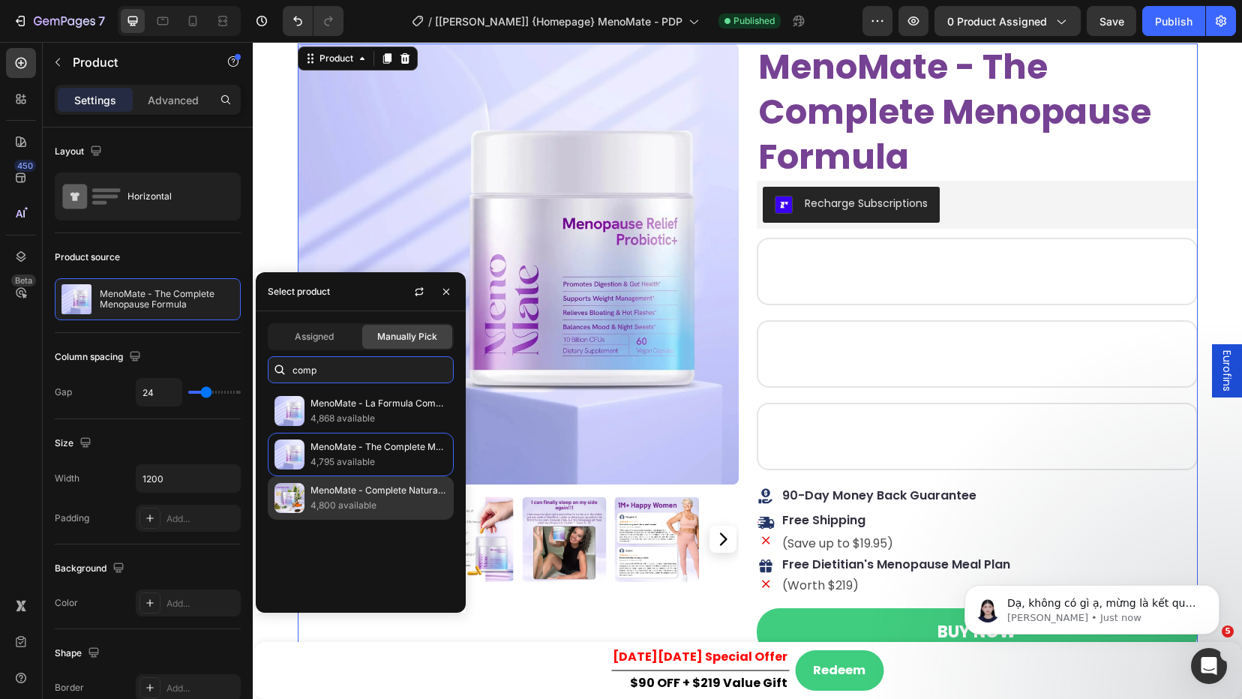
type input "comp"
click at [407, 496] on p "MenoMate - Complete Natural Menopause Probiotic" at bounding box center [379, 490] width 137 height 15
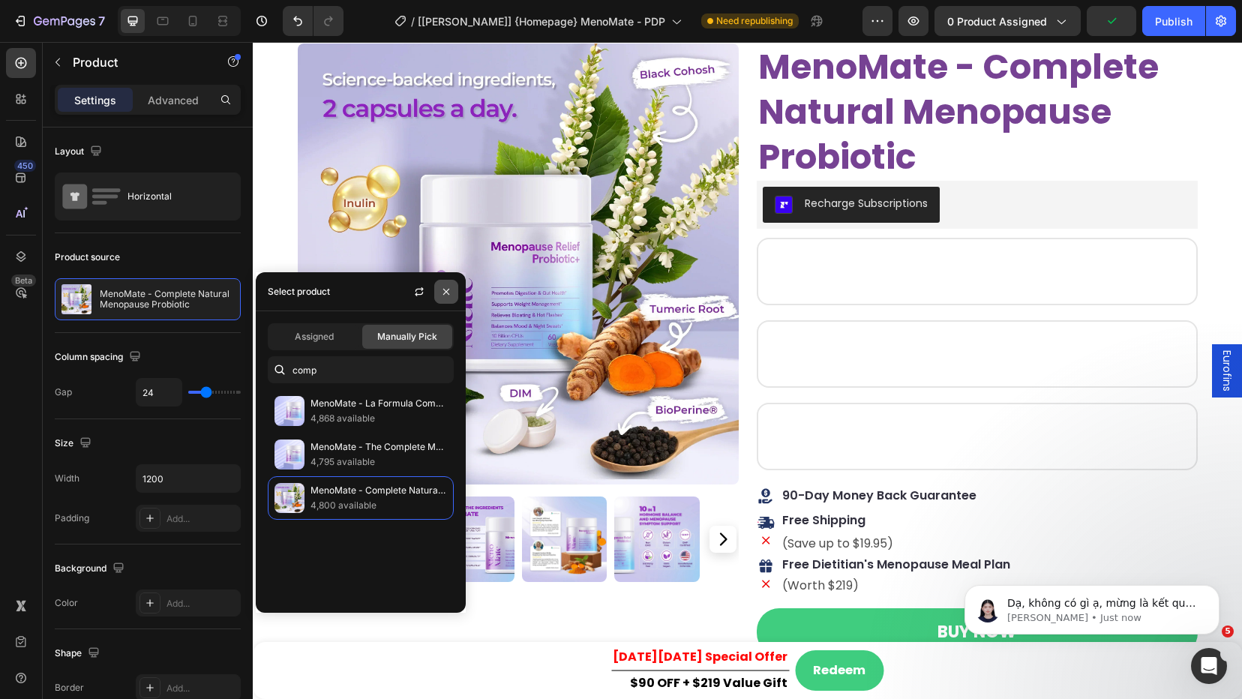
click at [450, 293] on icon "button" at bounding box center [446, 292] width 12 height 12
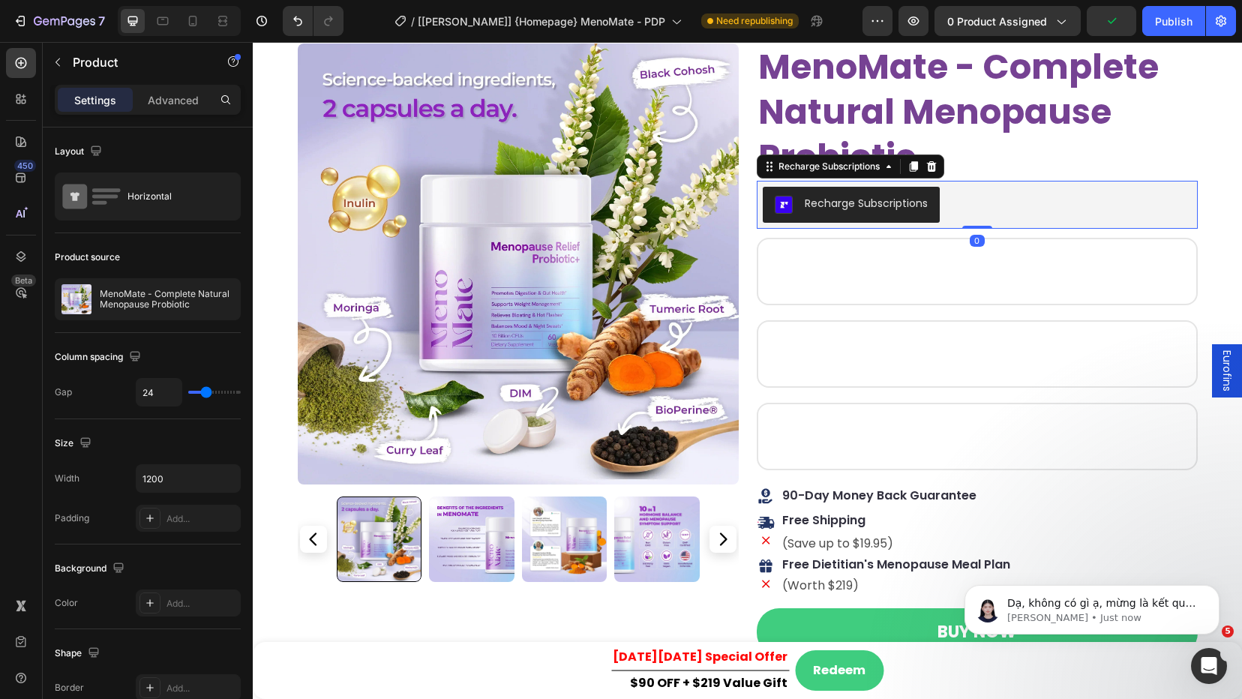
click at [944, 200] on div "Recharge Subscriptions" at bounding box center [977, 205] width 429 height 36
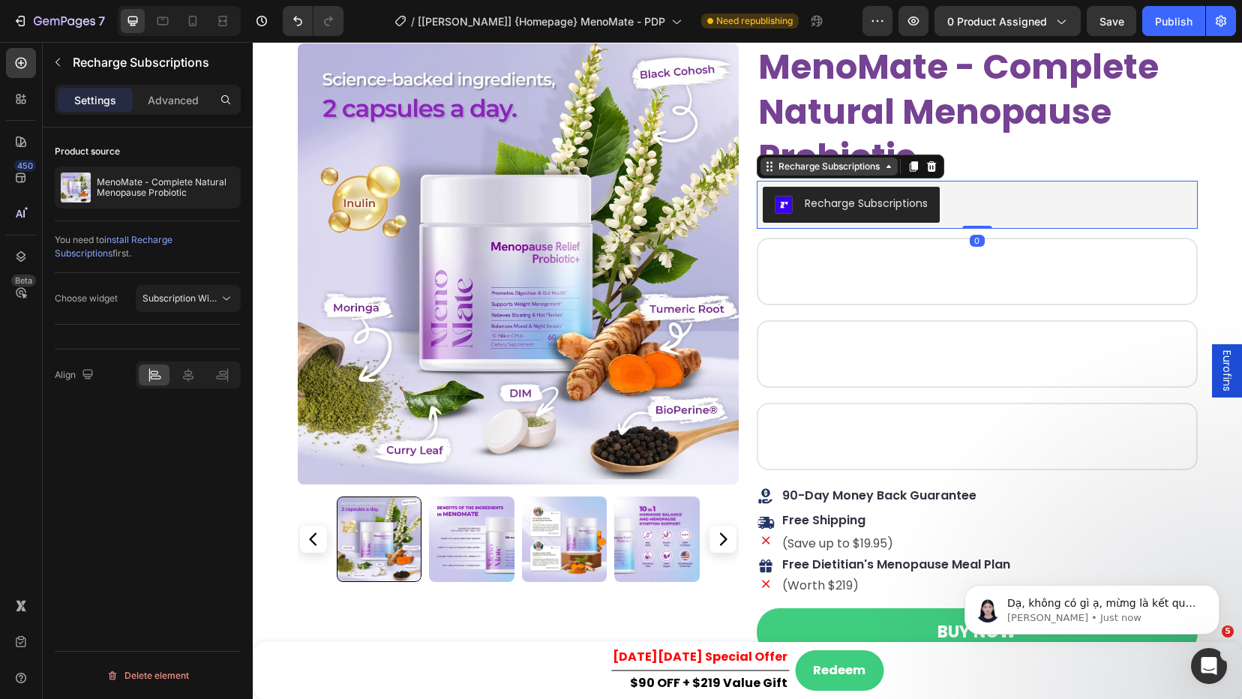
click at [869, 168] on div "Recharge Subscriptions" at bounding box center [829, 167] width 107 height 14
click at [185, 98] on p "Advanced" at bounding box center [173, 100] width 51 height 16
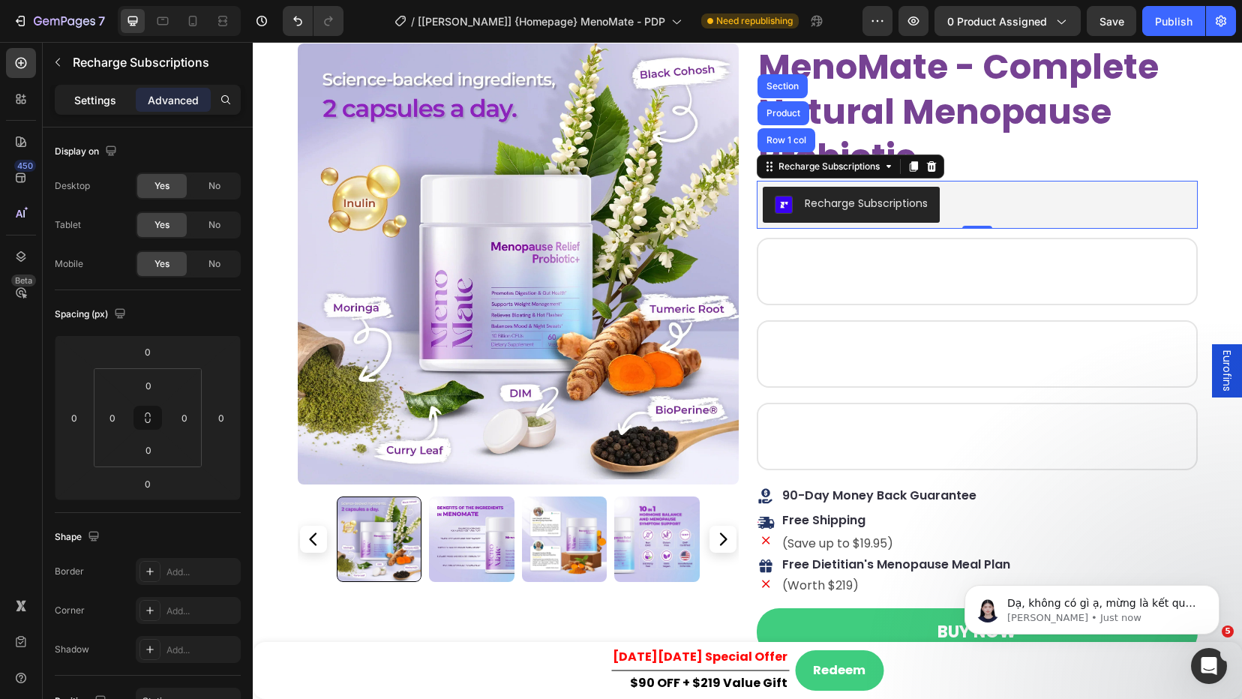
click at [110, 104] on p "Settings" at bounding box center [95, 100] width 42 height 16
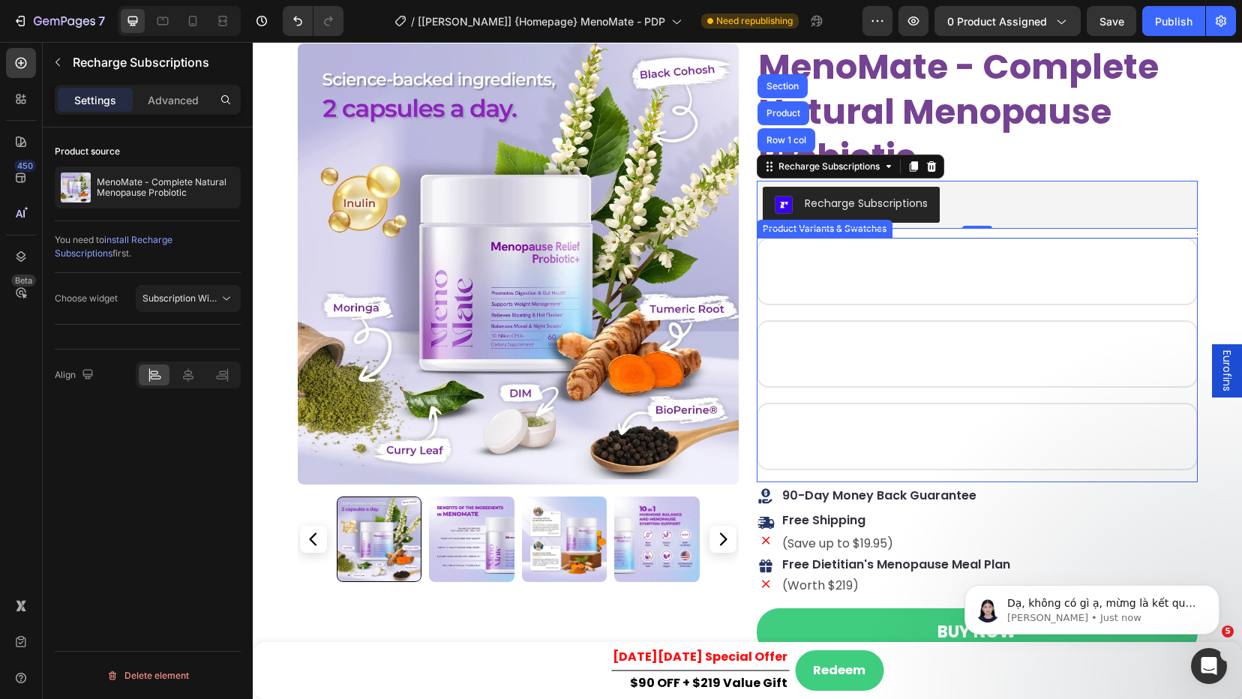
click at [827, 229] on div "Product Variants & Swatches" at bounding box center [825, 229] width 130 height 14
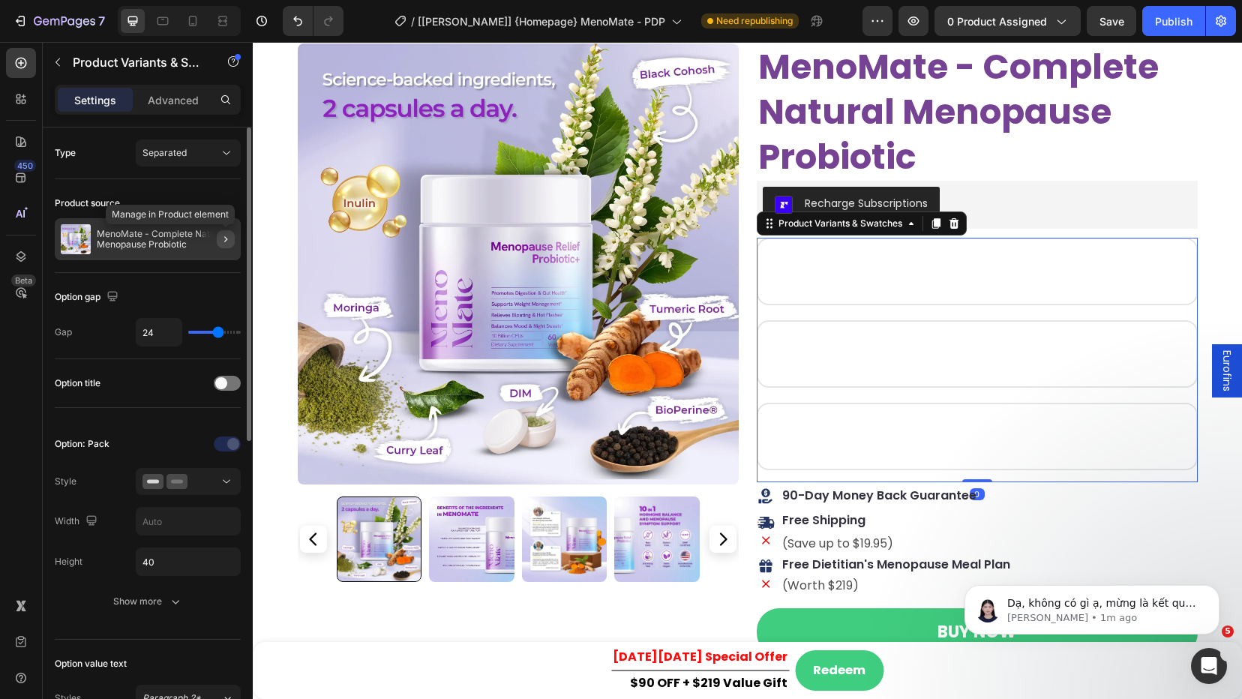
click at [227, 239] on icon "button" at bounding box center [226, 239] width 12 height 12
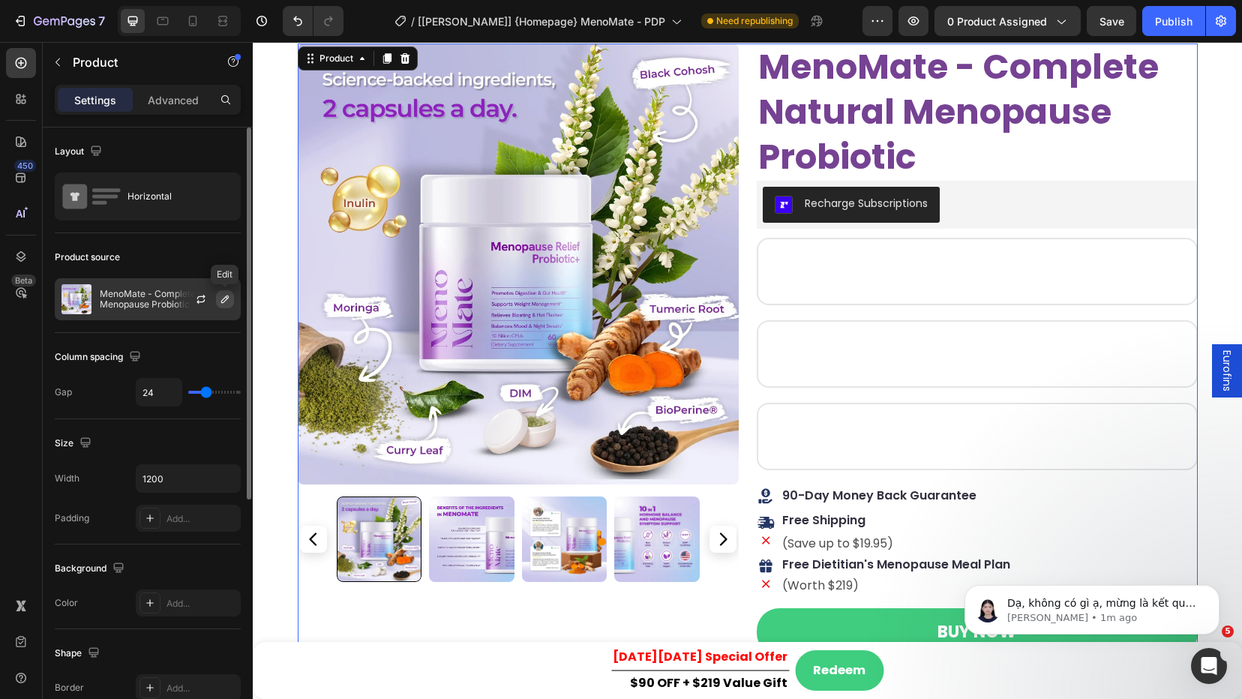
click at [225, 302] on icon "button" at bounding box center [225, 299] width 12 height 12
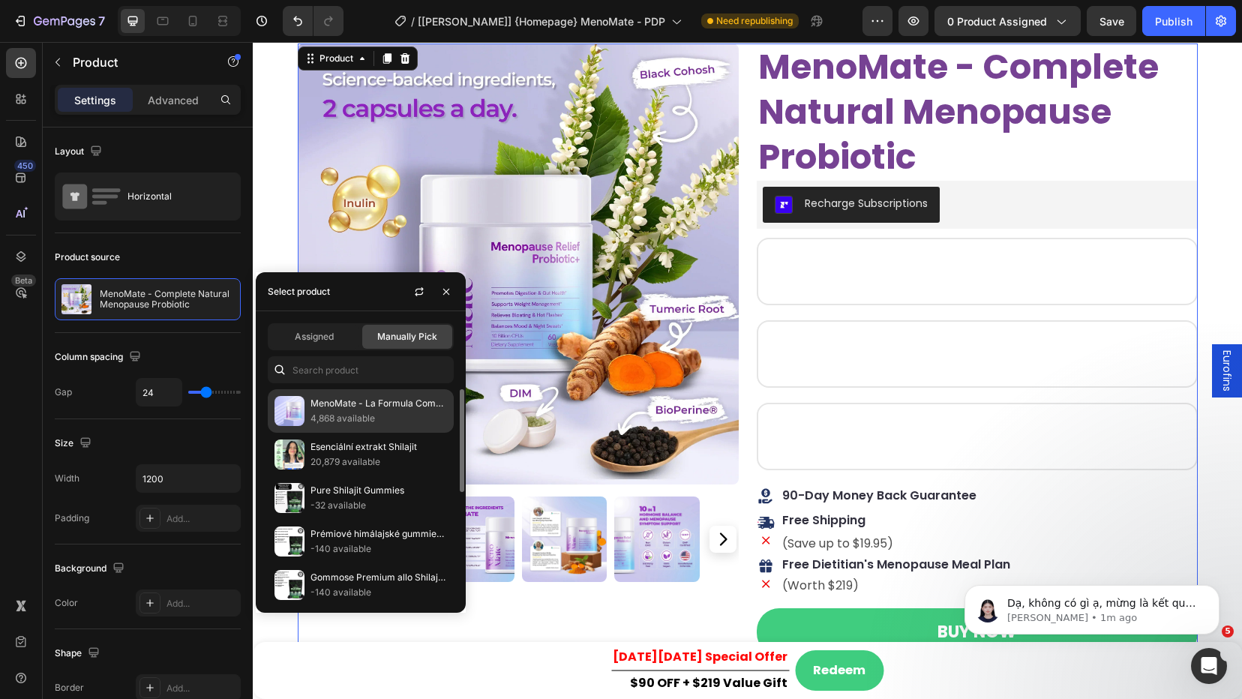
click at [326, 414] on p "4,868 available" at bounding box center [379, 418] width 137 height 15
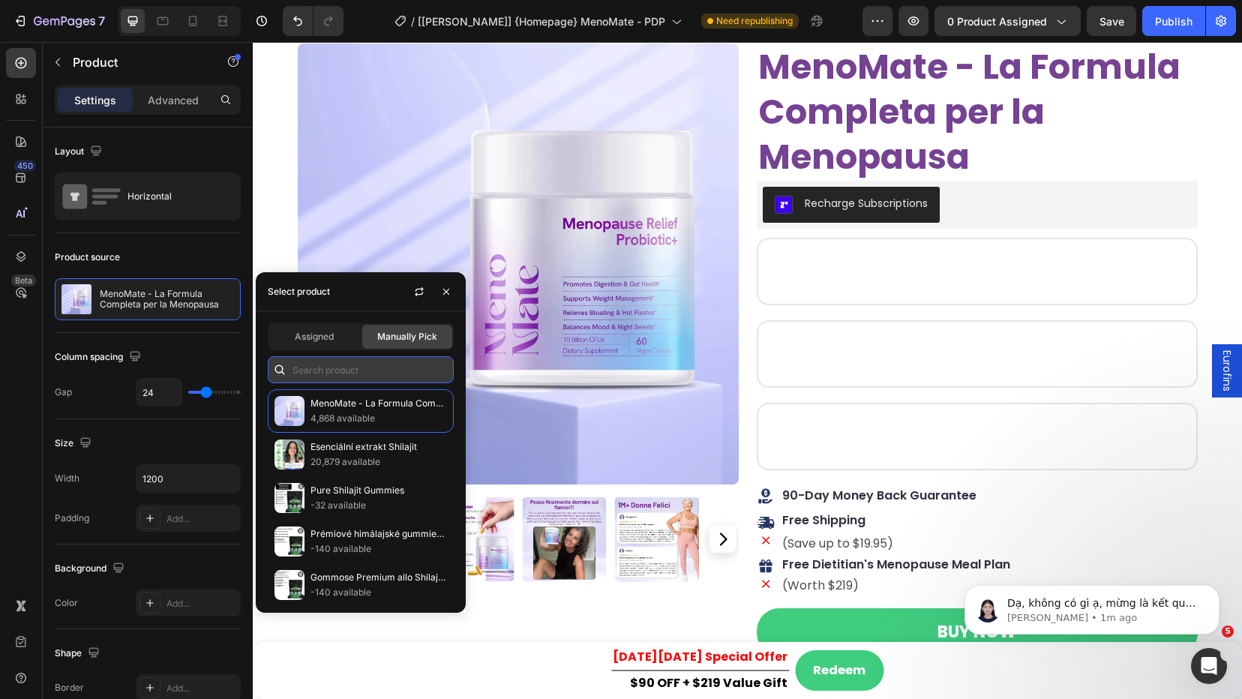
click at [395, 371] on input "text" at bounding box center [361, 369] width 186 height 27
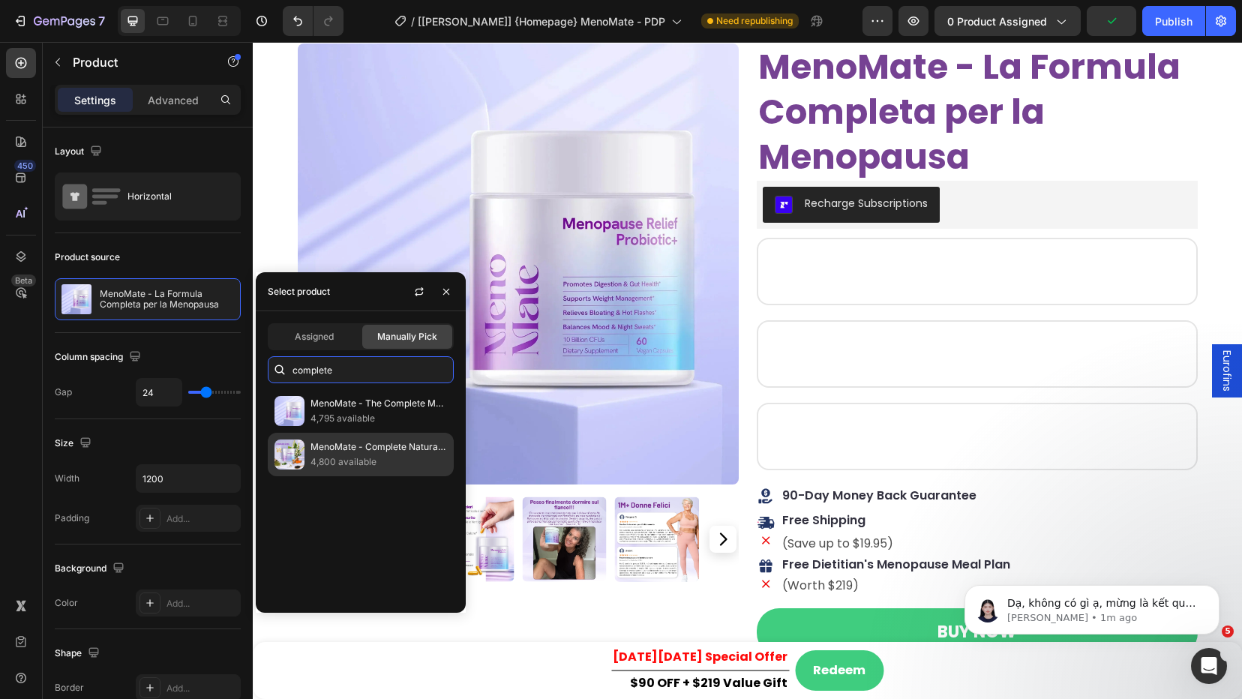
type input "complete"
click at [371, 444] on p "MenoMate - Complete Natural Menopause Probiotic" at bounding box center [379, 447] width 137 height 15
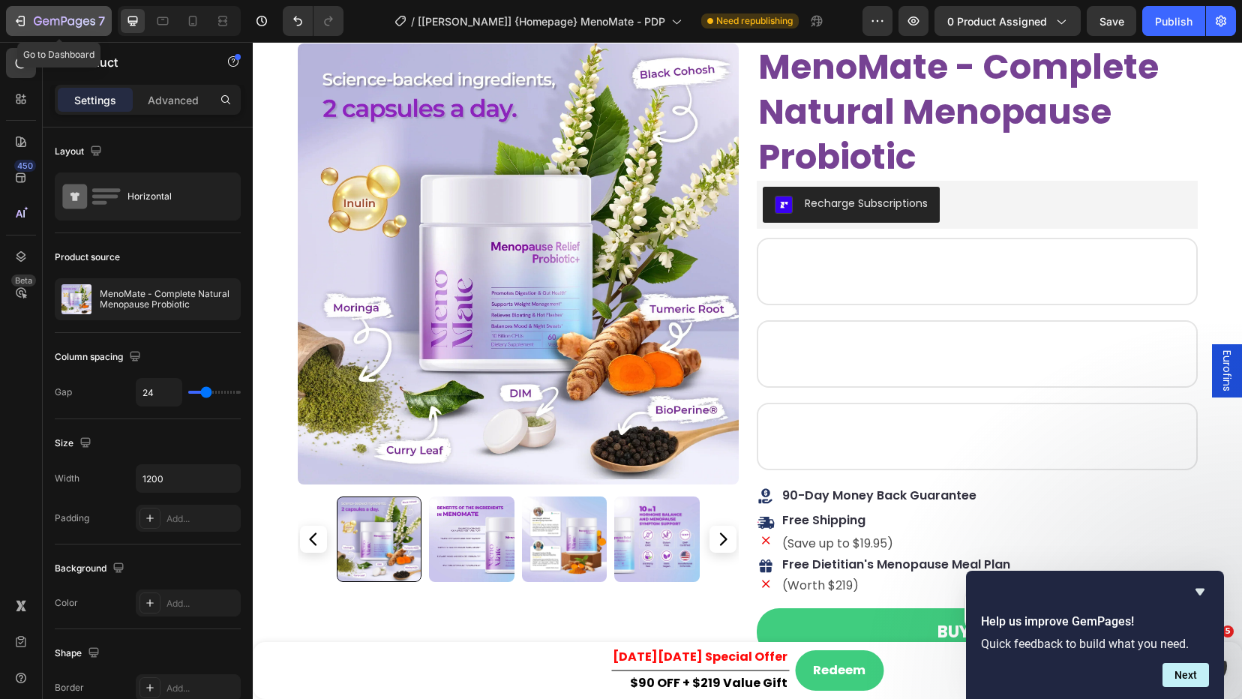
click at [77, 23] on icon "button" at bounding box center [79, 23] width 7 height 10
